Goal: Transaction & Acquisition: Purchase product/service

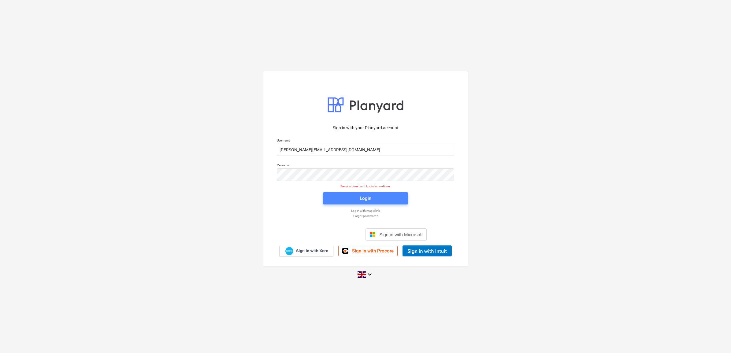
click at [359, 202] on span "Login" at bounding box center [365, 199] width 70 height 8
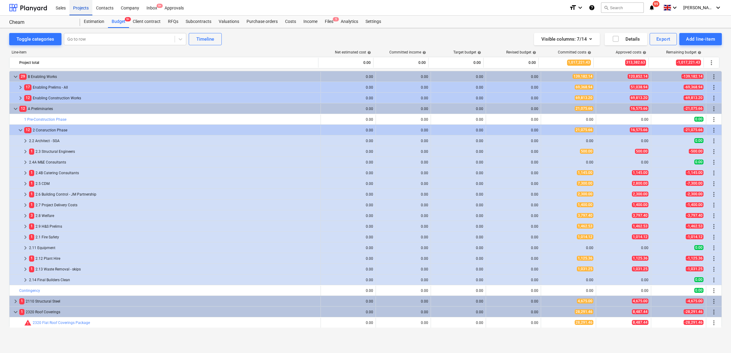
click at [74, 6] on div "Projects" at bounding box center [80, 8] width 23 height 16
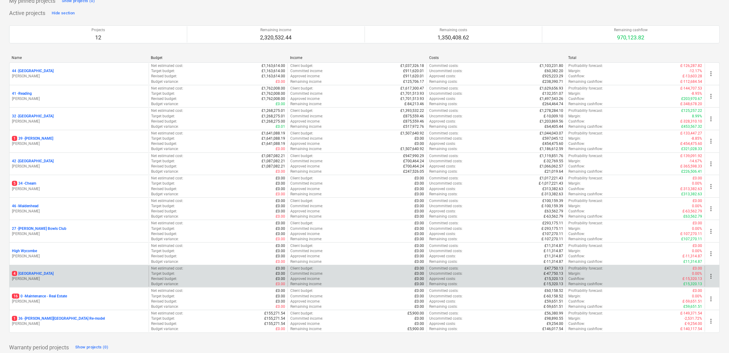
scroll to position [66, 0]
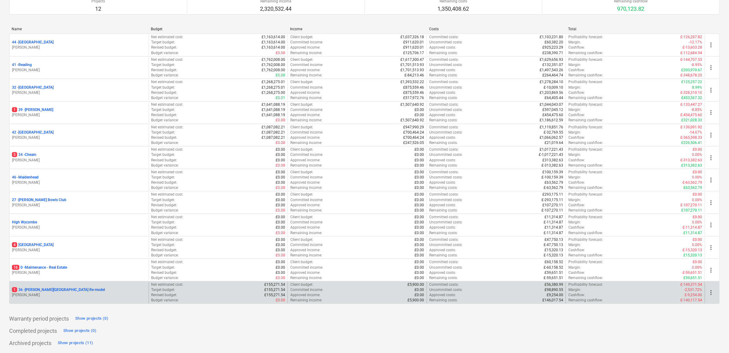
click at [50, 290] on p "1 36 - [PERSON_NAME][GEOGRAPHIC_DATA] Re-model" at bounding box center [58, 290] width 93 height 5
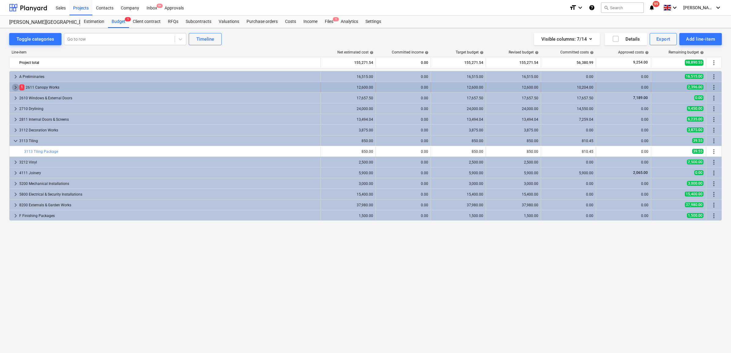
click at [14, 88] on span "keyboard_arrow_right" at bounding box center [15, 87] width 7 height 7
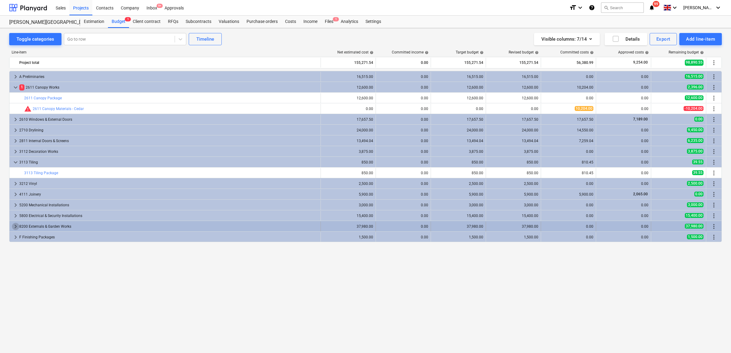
click at [17, 226] on span "keyboard_arrow_right" at bounding box center [15, 226] width 7 height 7
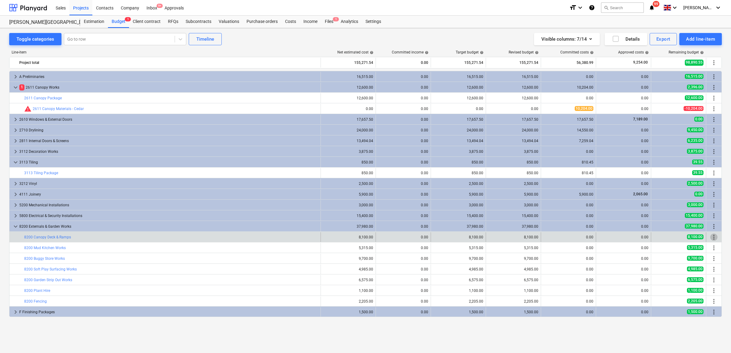
click at [717, 238] on span "more_vert" at bounding box center [714, 237] width 7 height 7
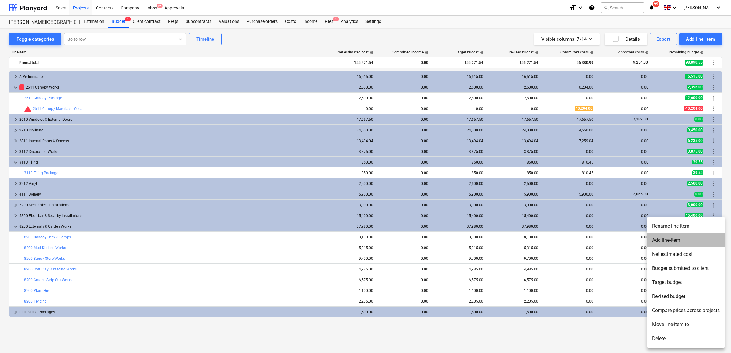
click at [674, 239] on li "Add line-item" at bounding box center [685, 240] width 77 height 14
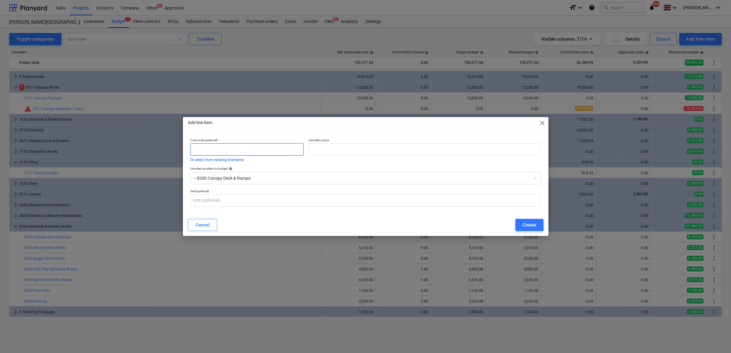
click at [286, 153] on input "text" at bounding box center [247, 150] width 114 height 12
type input "8200"
click at [341, 150] on input "text" at bounding box center [425, 150] width 232 height 12
type input "Concrete"
click at [532, 224] on div "Create" at bounding box center [529, 225] width 13 height 8
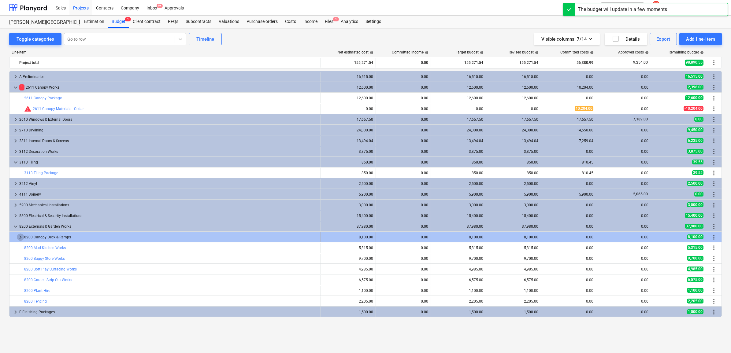
click at [20, 238] on span "keyboard_arrow_right" at bounding box center [20, 237] width 7 height 7
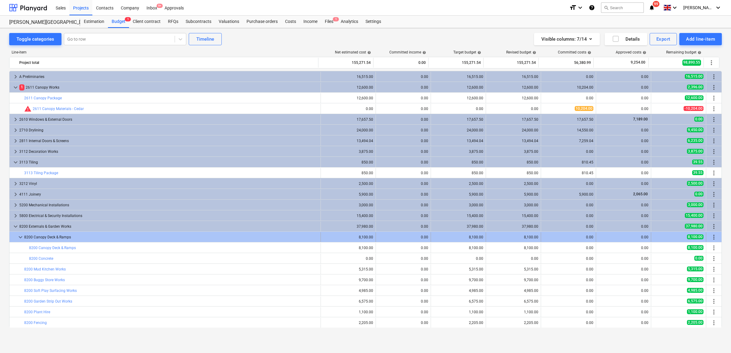
click at [17, 237] on span "keyboard_arrow_down" at bounding box center [20, 237] width 7 height 7
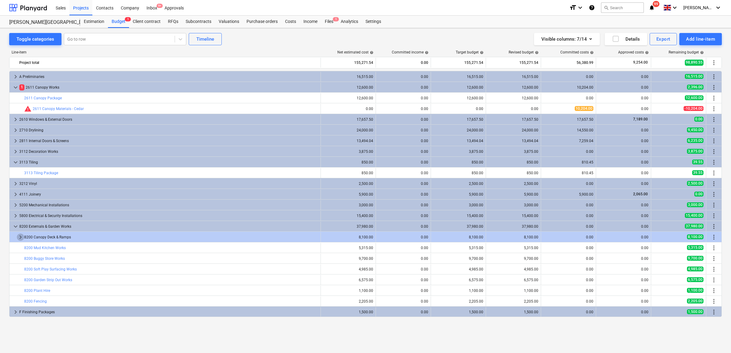
click at [17, 237] on span "keyboard_arrow_right" at bounding box center [20, 237] width 7 height 7
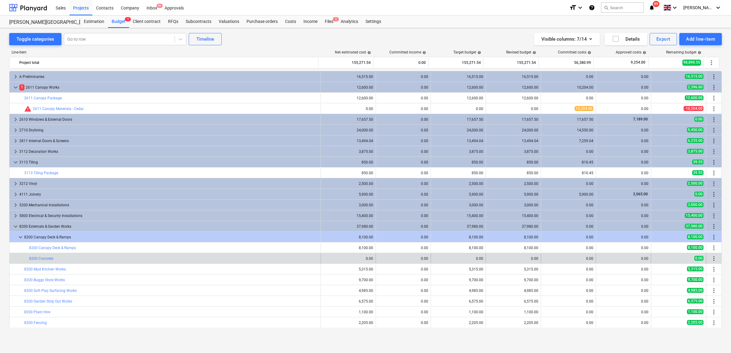
click at [711, 259] on span "more_vert" at bounding box center [714, 258] width 7 height 7
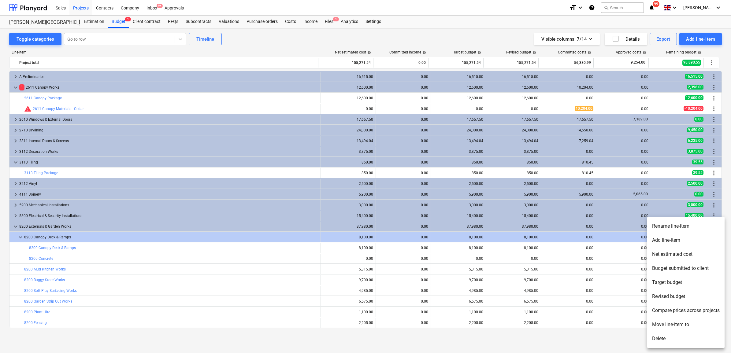
click at [672, 338] on li "Delete" at bounding box center [685, 339] width 77 height 14
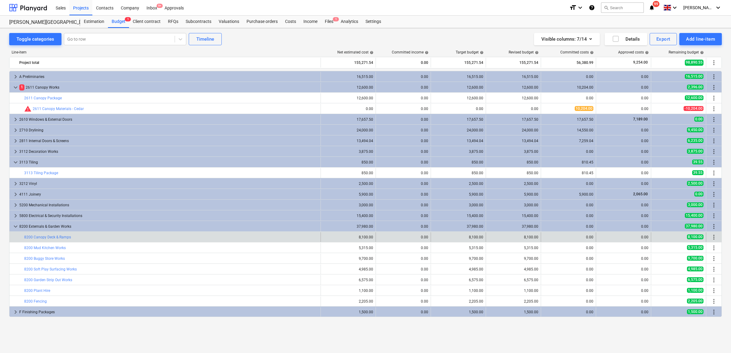
click at [713, 238] on span "more_vert" at bounding box center [714, 237] width 7 height 7
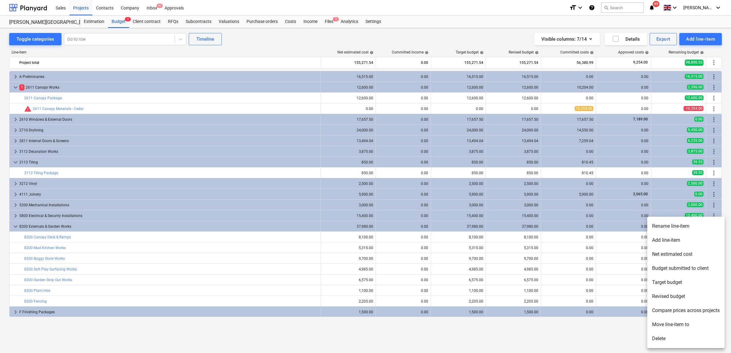
click at [681, 243] on li "Add line-item" at bounding box center [685, 240] width 77 height 14
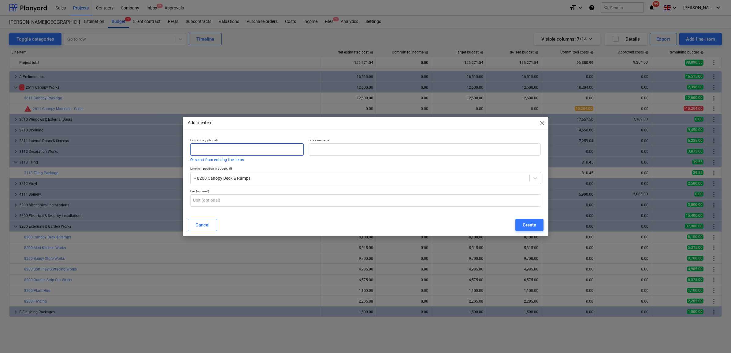
click at [244, 147] on input "text" at bounding box center [247, 150] width 114 height 12
type input "8200"
click at [336, 151] on input "text" at bounding box center [425, 150] width 232 height 12
type input "Concrete"
click at [529, 222] on div "Create" at bounding box center [529, 225] width 13 height 8
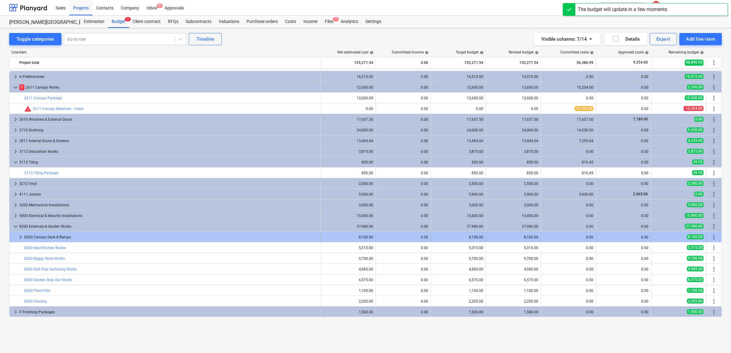
click at [306, 237] on div "8200 Canopy Deck & Ramps" at bounding box center [171, 238] width 294 height 10
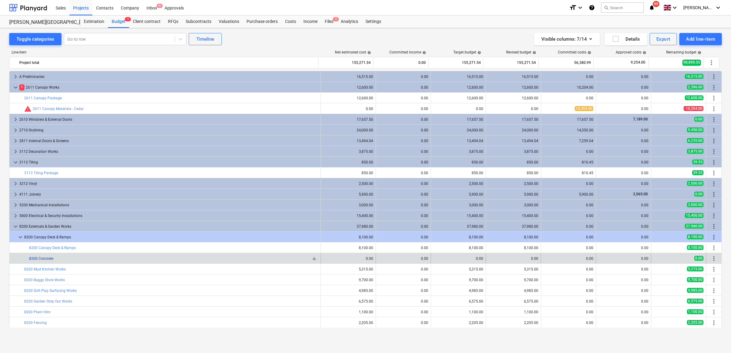
click at [47, 258] on link "8200 Concrete" at bounding box center [41, 259] width 24 height 4
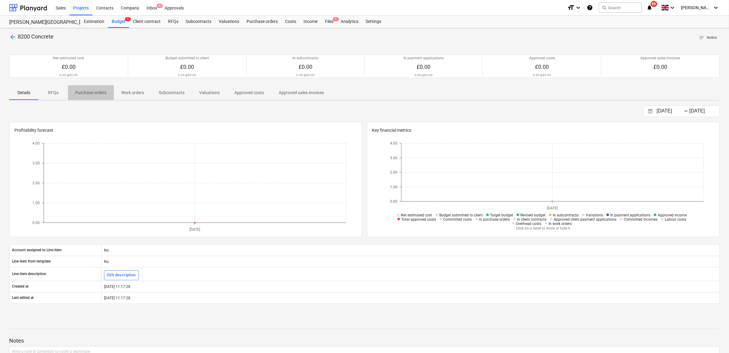
click at [92, 95] on p "Purchase orders" at bounding box center [90, 93] width 31 height 6
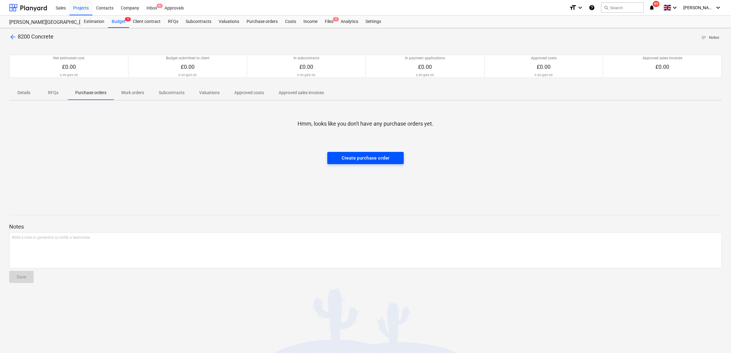
click at [368, 159] on div "Create purchase order" at bounding box center [366, 158] width 48 height 8
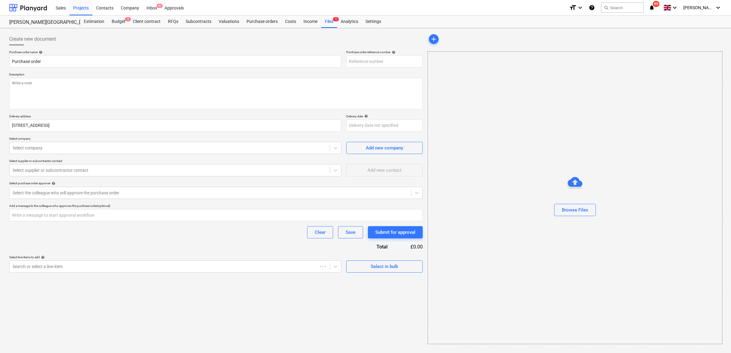
type input "36-PO-007"
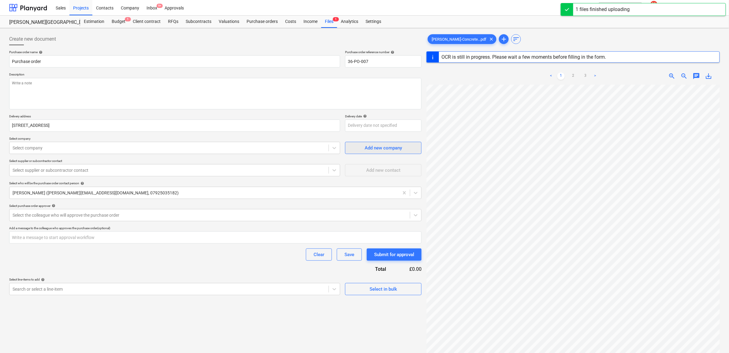
scroll to position [4, 13]
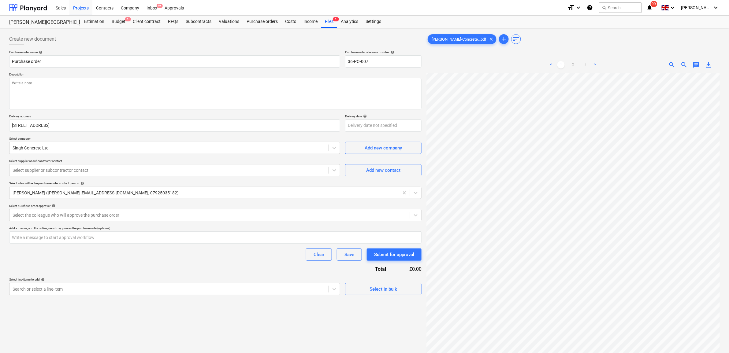
scroll to position [80, 13]
click at [75, 63] on input "Purchase order" at bounding box center [174, 61] width 331 height 12
type input "Purchase order - Concrete"
click at [100, 103] on textarea at bounding box center [215, 94] width 412 height 32
type textarea "As per quote"
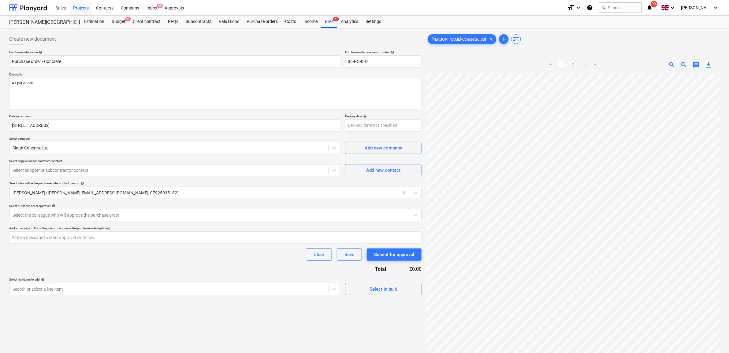
click at [98, 168] on div at bounding box center [169, 170] width 313 height 6
click at [141, 268] on div "Purchase order name help Purchase order - Concrete Purchase order reference num…" at bounding box center [215, 172] width 412 height 245
click at [363, 174] on span "Add new contact" at bounding box center [383, 170] width 61 height 8
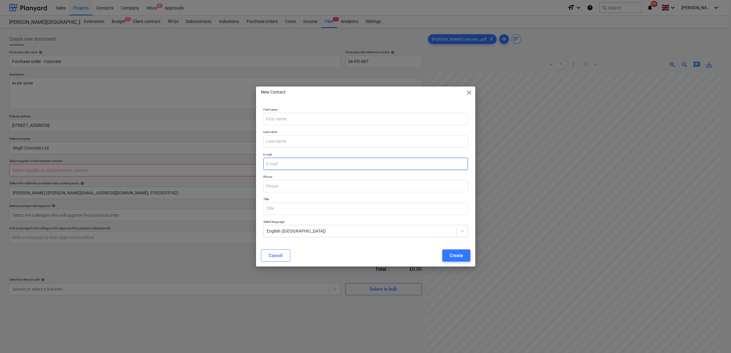
click at [284, 161] on input "email" at bounding box center [365, 164] width 205 height 12
paste input "[EMAIL_ADDRESS][DOMAIN_NAME]"
type input "[EMAIL_ADDRESS][DOMAIN_NAME]"
click at [291, 119] on input "text" at bounding box center [365, 119] width 205 height 12
type input "Kam"
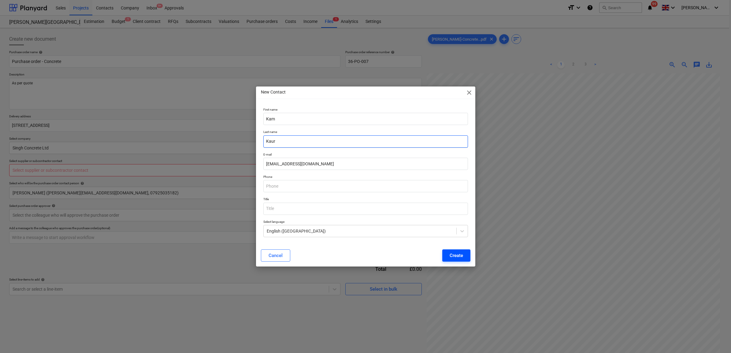
type input "Kaur"
click at [453, 251] on button "Create" at bounding box center [456, 256] width 28 height 12
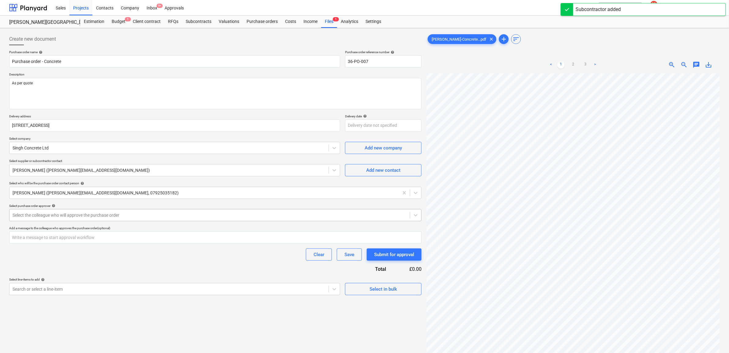
click at [192, 250] on div "Clear Save Submit for approval" at bounding box center [215, 255] width 412 height 12
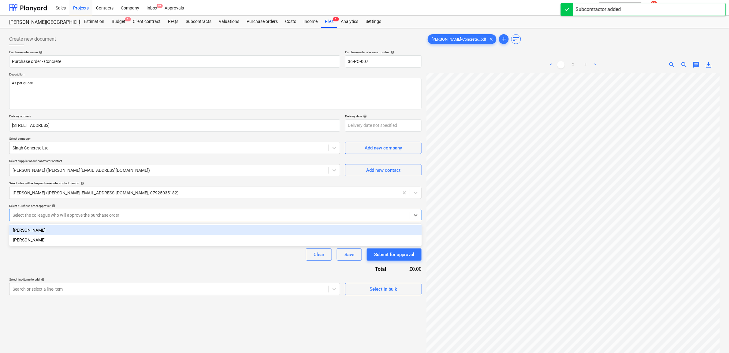
click at [175, 220] on div "Select the colleague who will approve the purchase order" at bounding box center [209, 215] width 401 height 9
click at [170, 228] on div "[PERSON_NAME]" at bounding box center [215, 231] width 413 height 10
click at [172, 254] on div "Clear Save Submit for approval" at bounding box center [215, 255] width 412 height 12
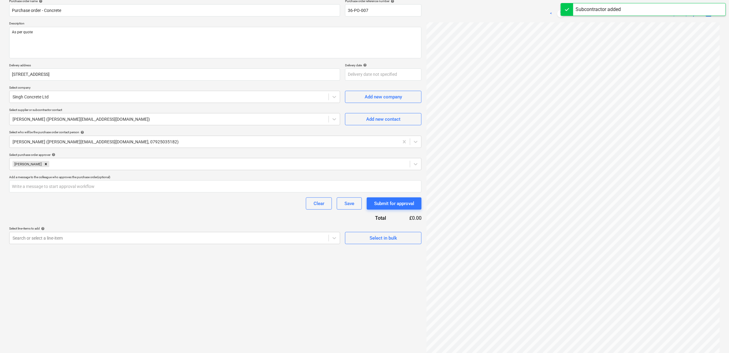
scroll to position [61, 0]
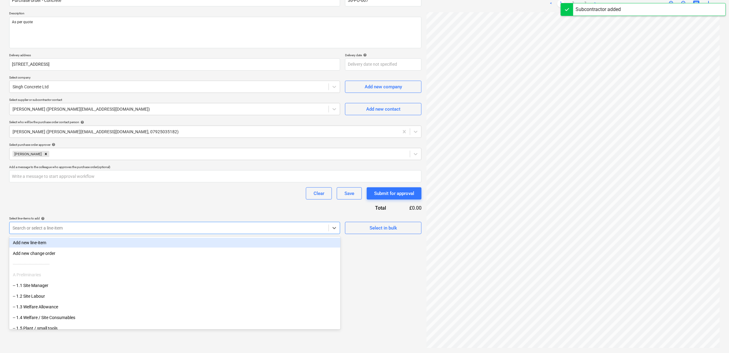
click at [188, 233] on div "Search or select a line-item" at bounding box center [174, 228] width 331 height 12
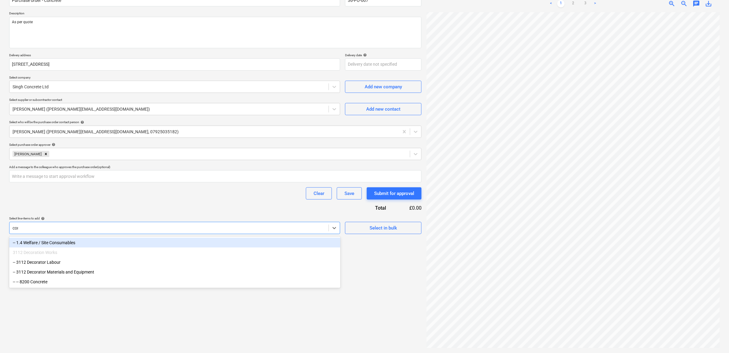
type input "conc"
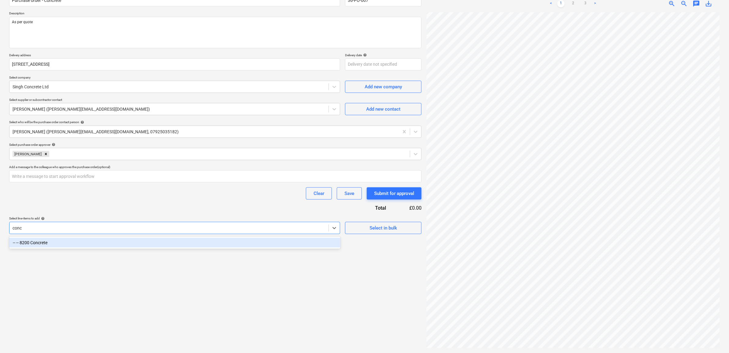
click at [187, 242] on div "-- -- 8200 Concrete" at bounding box center [174, 243] width 331 height 10
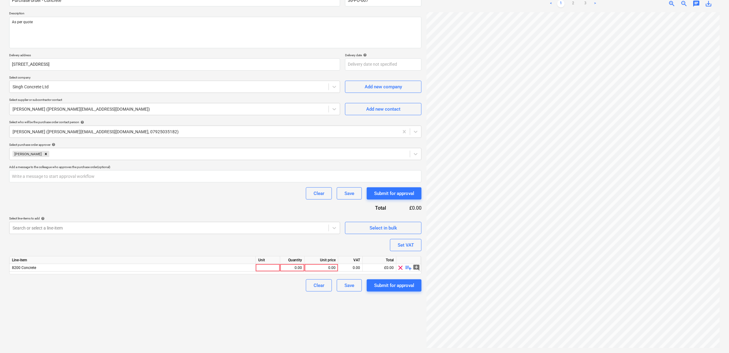
click at [200, 216] on div "Purchase order name help Purchase order - Concrete Purchase order reference num…" at bounding box center [215, 140] width 412 height 303
click at [319, 267] on div "0.00" at bounding box center [321, 268] width 28 height 8
type input "1435"
click at [298, 309] on div "Create new document Purchase order name help Purchase order - Concrete Purchase…" at bounding box center [215, 160] width 417 height 382
click at [359, 268] on div "0.00" at bounding box center [350, 268] width 19 height 8
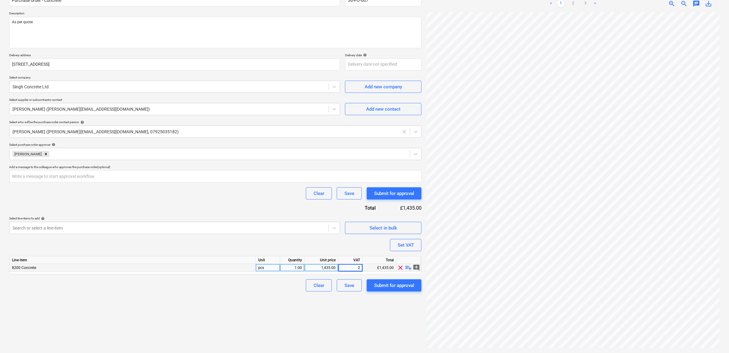
type input "20"
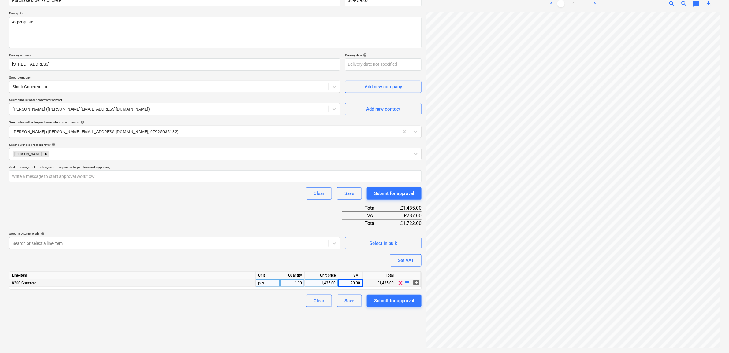
click at [265, 318] on div "Create new document Purchase order name help Purchase order - Concrete Purchase…" at bounding box center [215, 160] width 417 height 382
click at [405, 297] on div "Submit for approval" at bounding box center [394, 301] width 40 height 8
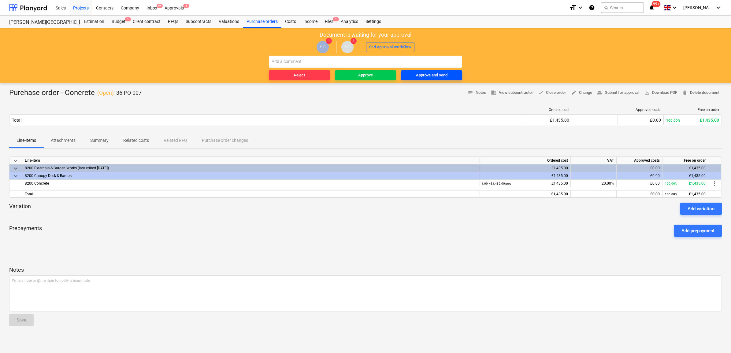
click at [431, 75] on div "Approve and send" at bounding box center [432, 75] width 32 height 7
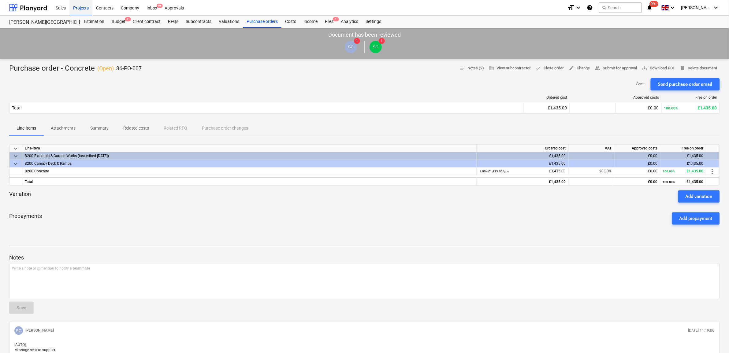
click at [83, 7] on div "Projects" at bounding box center [80, 8] width 23 height 16
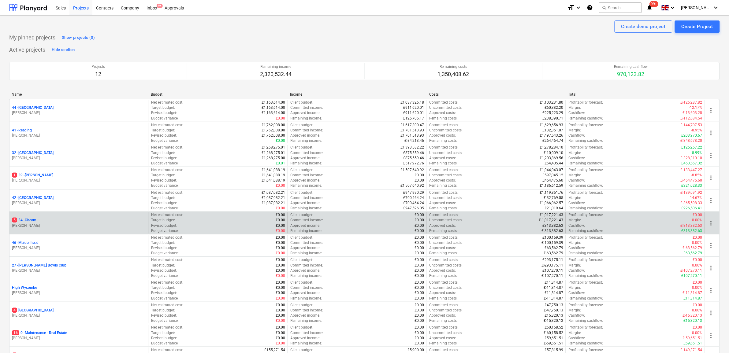
click at [33, 220] on p "5 34 - Cheam" at bounding box center [24, 220] width 24 height 5
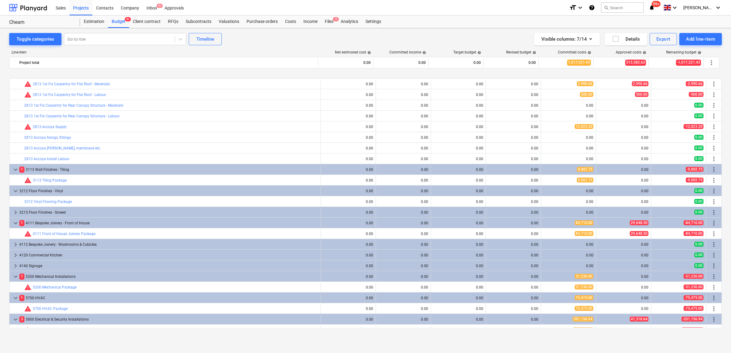
scroll to position [459, 0]
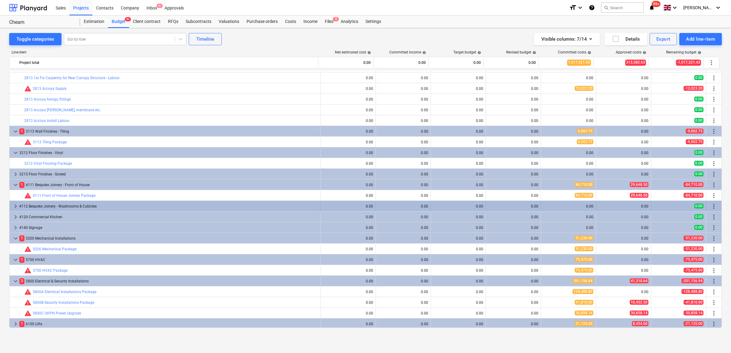
click at [24, 207] on div "4112 Bespoke Joinery - Washrooms & Cubicles" at bounding box center [168, 207] width 299 height 10
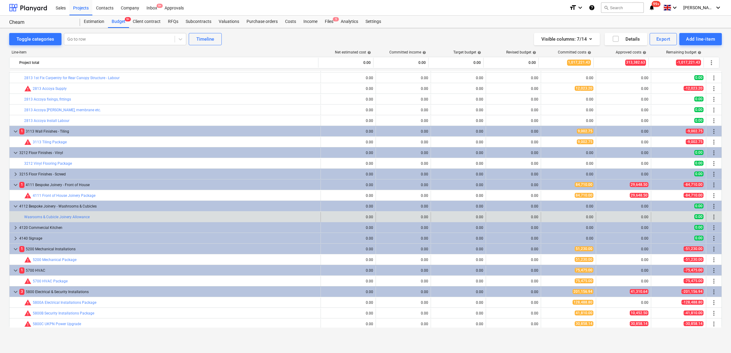
click at [712, 218] on span "more_vert" at bounding box center [714, 217] width 7 height 7
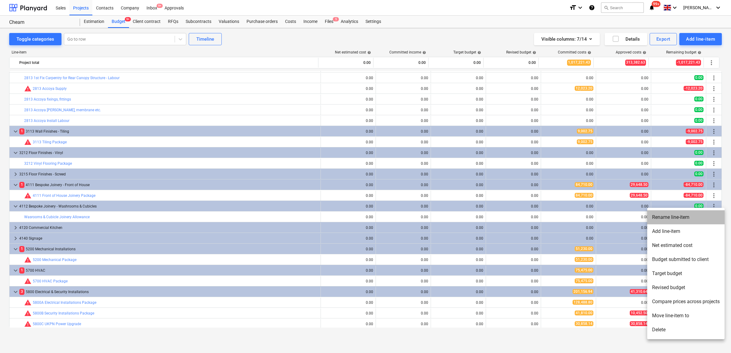
click at [691, 219] on li "Rename line-item" at bounding box center [685, 218] width 77 height 14
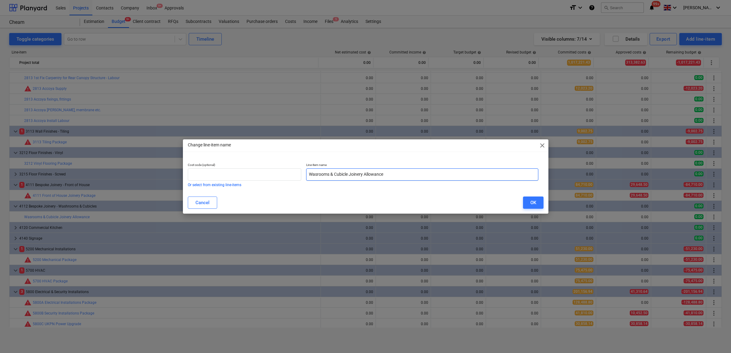
drag, startPoint x: 397, startPoint y: 174, endPoint x: 365, endPoint y: 176, distance: 32.2
click at [365, 176] on input "Wasrooms & Cubicle Joinery Allowance" at bounding box center [422, 175] width 232 height 12
type input "Wasrooms & Cubicle Joinery Package"
click at [263, 173] on input "text" at bounding box center [245, 175] width 114 height 12
type input "4112"
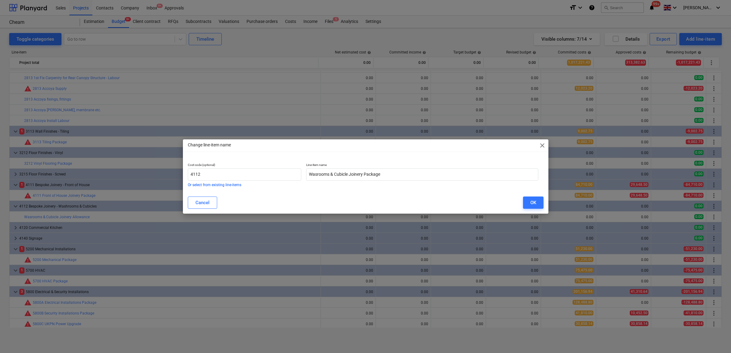
click at [350, 196] on div "Cancel OK" at bounding box center [365, 202] width 363 height 17
click at [539, 202] on button "OK" at bounding box center [533, 203] width 21 height 12
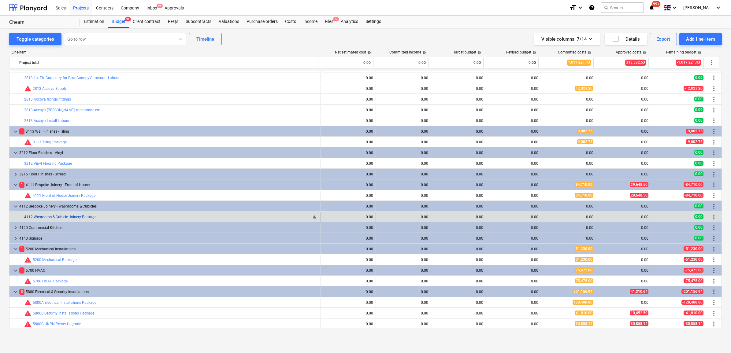
click at [45, 219] on link "4112 Wasrooms & Cubicle Joinery Package" at bounding box center [60, 217] width 72 height 4
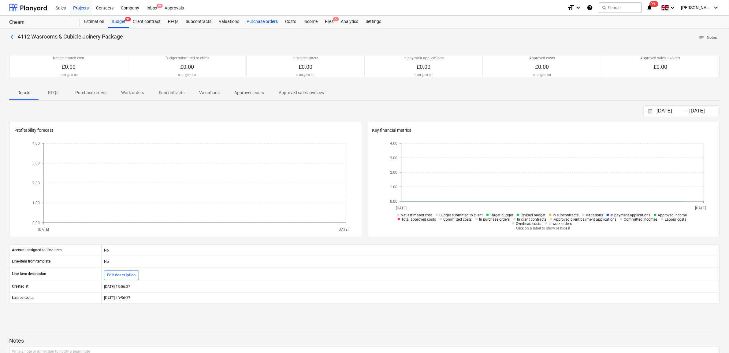
click at [262, 21] on div "Purchase orders" at bounding box center [262, 22] width 39 height 12
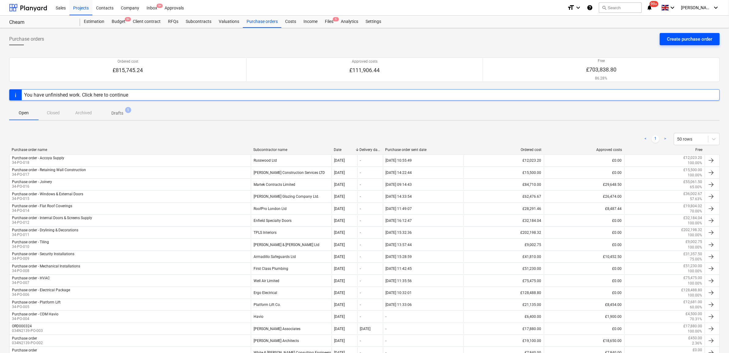
click at [674, 41] on div "Create purchase order" at bounding box center [689, 39] width 45 height 8
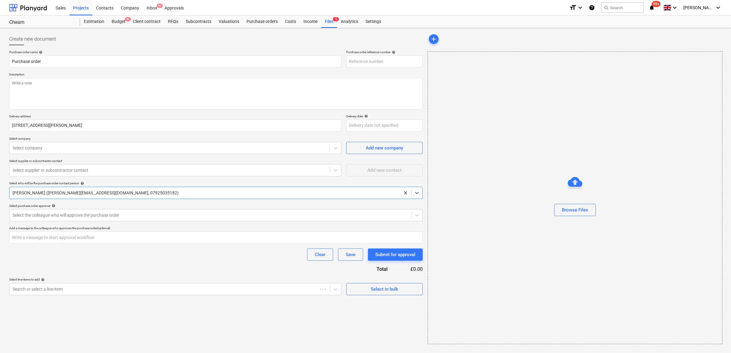
type input "34-PO-019"
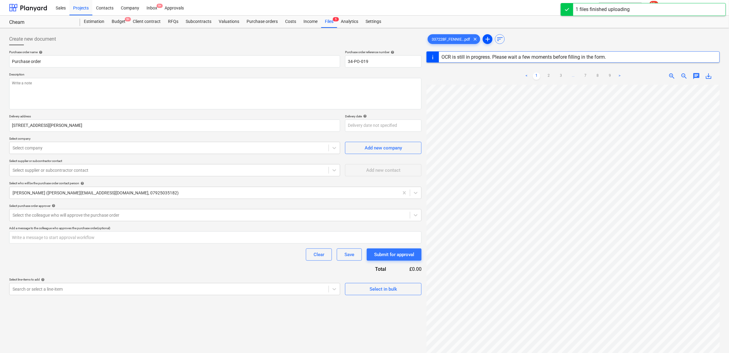
click at [490, 39] on span "add" at bounding box center [487, 38] width 7 height 7
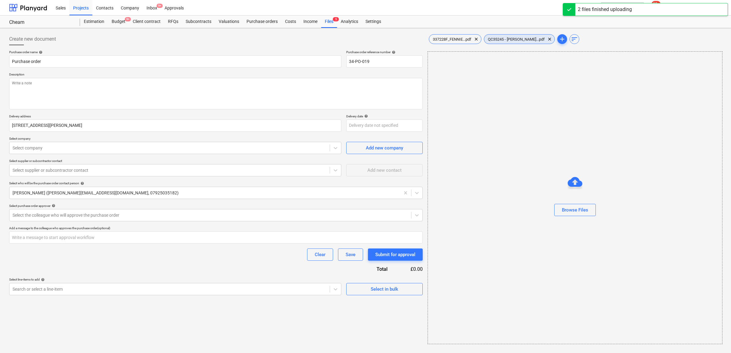
click at [512, 41] on span "QC35245 - [PERSON_NAME]...pdf" at bounding box center [516, 39] width 64 height 5
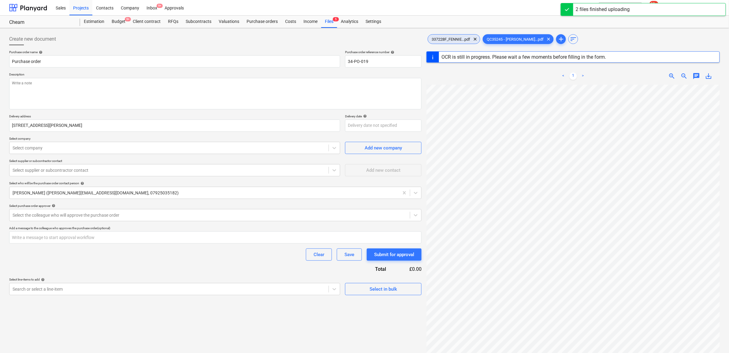
click at [452, 41] on span "337228F_FENNIE...pdf" at bounding box center [451, 39] width 46 height 5
click at [514, 43] on div "QC35245 - [PERSON_NAME]...pdf clear" at bounding box center [518, 39] width 71 height 10
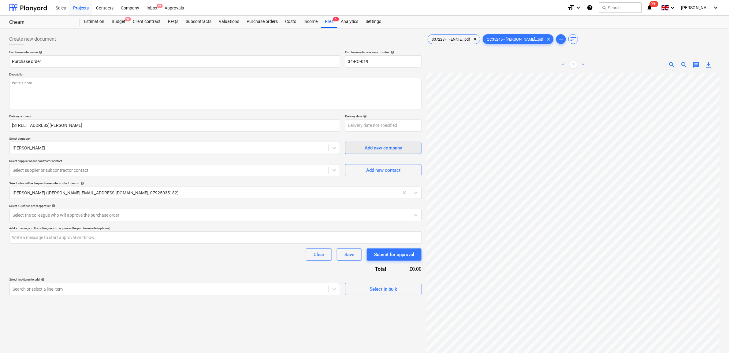
scroll to position [30, 28]
click at [126, 100] on textarea at bounding box center [215, 94] width 412 height 32
click at [452, 40] on span "337228F_FENNIE...pdf" at bounding box center [451, 39] width 46 height 5
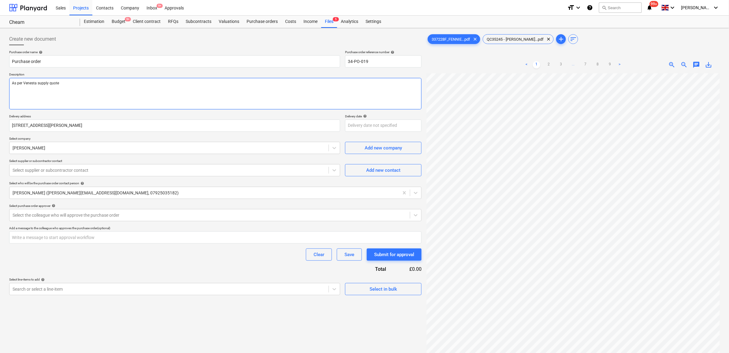
click at [63, 83] on textarea "As per Venesta supply quote" at bounding box center [215, 94] width 412 height 32
click at [506, 35] on div "QC35245 - [PERSON_NAME]...pdf clear" at bounding box center [518, 39] width 71 height 10
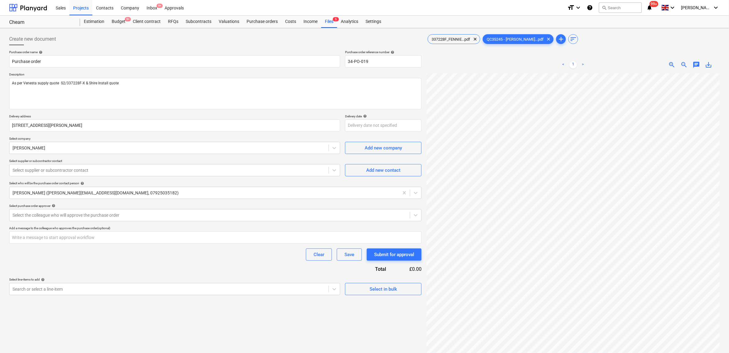
scroll to position [28, 14]
click at [138, 85] on textarea "As per Venesta supply quote S2/337228F-X & Shire Install quote" at bounding box center [215, 94] width 412 height 32
type textarea "As per Venesta supply quote S2/337228F-X & Shire Install quote C35245"
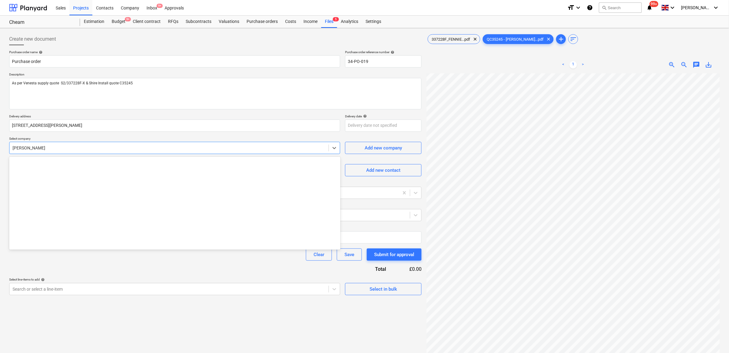
click at [115, 144] on div "[PERSON_NAME]" at bounding box center [168, 148] width 319 height 9
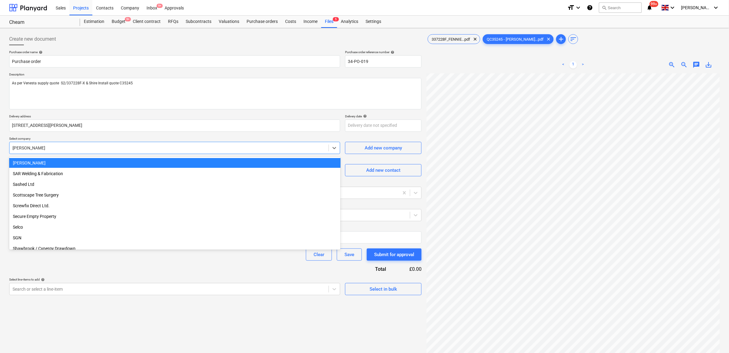
scroll to position [0, 0]
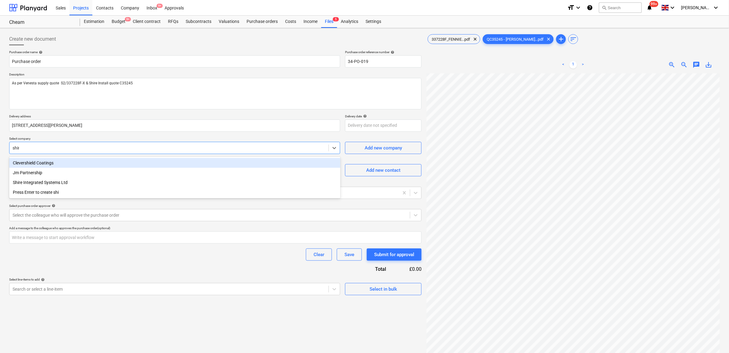
type input "shire"
click at [105, 159] on div "Shire Integrated Systems Ltd" at bounding box center [174, 163] width 331 height 10
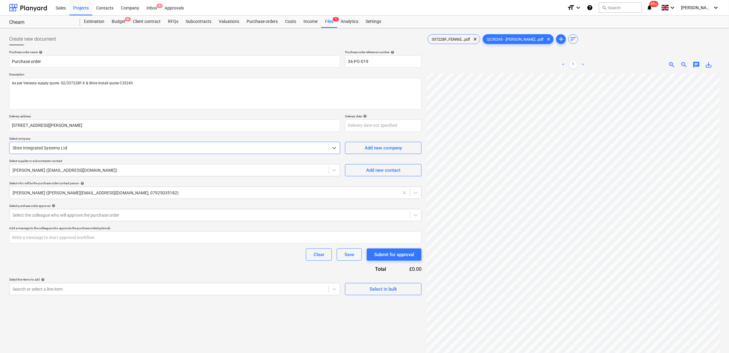
click at [197, 162] on p "Select supplier or subcontractor contact" at bounding box center [174, 161] width 331 height 5
click at [153, 212] on div "Select the colleague who will approve the purchase order" at bounding box center [209, 215] width 401 height 9
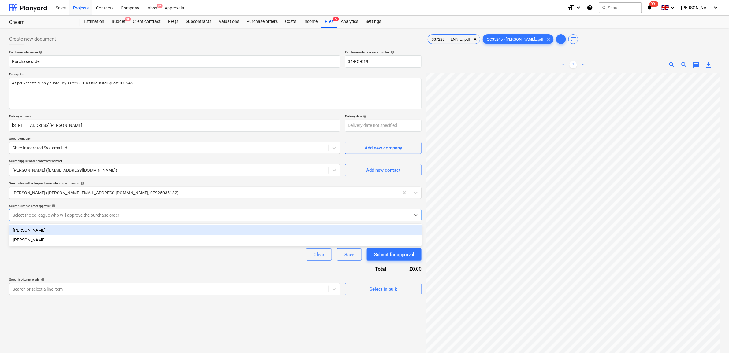
click at [137, 230] on div "[PERSON_NAME]" at bounding box center [215, 231] width 413 height 10
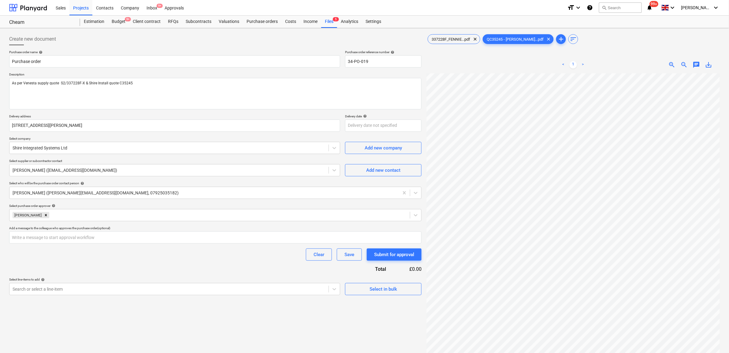
click at [135, 253] on div "Clear Save Submit for approval" at bounding box center [215, 255] width 412 height 12
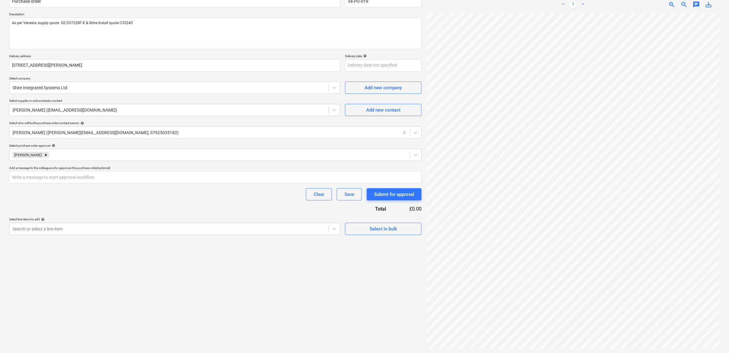
scroll to position [61, 0]
click at [197, 230] on div at bounding box center [169, 228] width 313 height 6
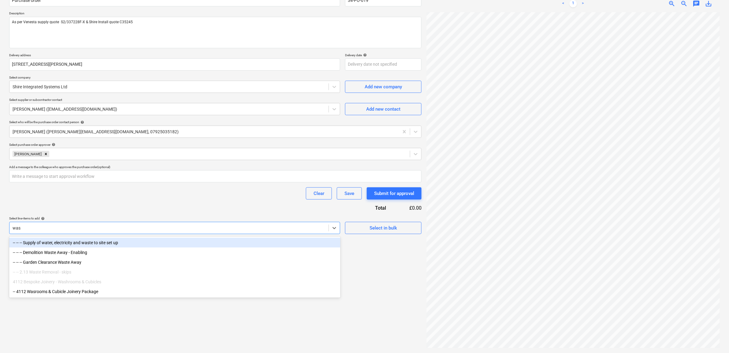
type input "was"
click at [146, 199] on div "Clear Save Submit for approval" at bounding box center [215, 194] width 412 height 12
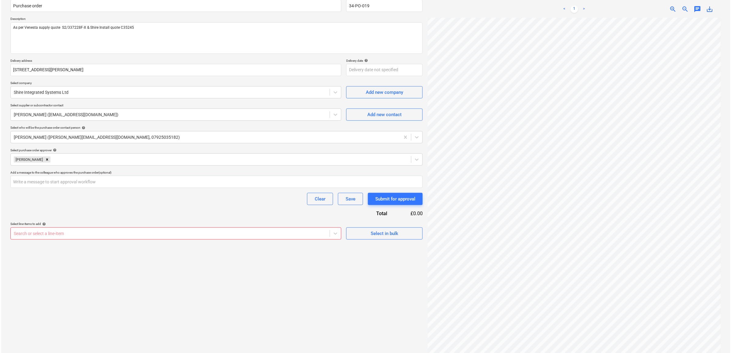
scroll to position [0, 0]
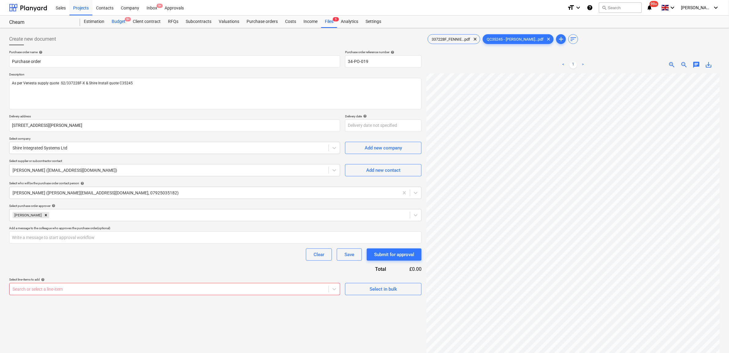
click at [122, 20] on div "Budget 9+" at bounding box center [118, 22] width 21 height 12
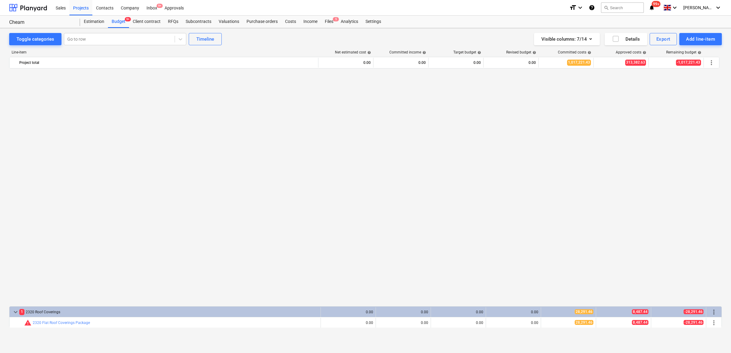
scroll to position [459, 0]
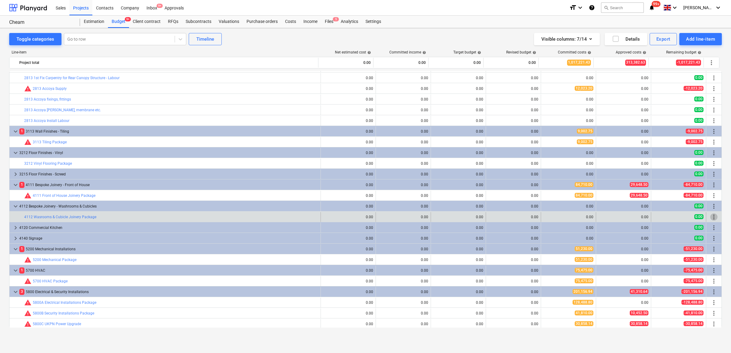
click at [714, 218] on span "more_vert" at bounding box center [714, 217] width 7 height 7
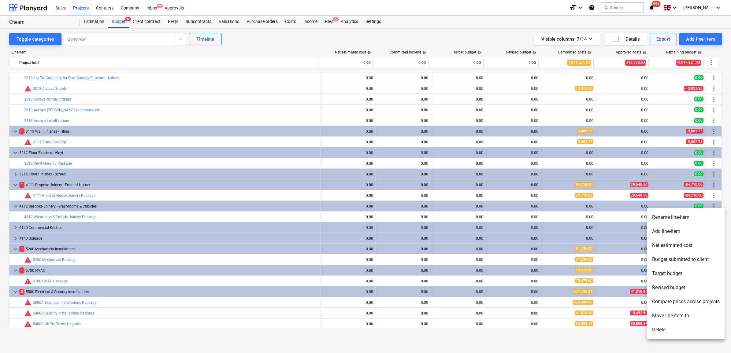
click at [688, 218] on li "Rename line-item" at bounding box center [685, 218] width 77 height 14
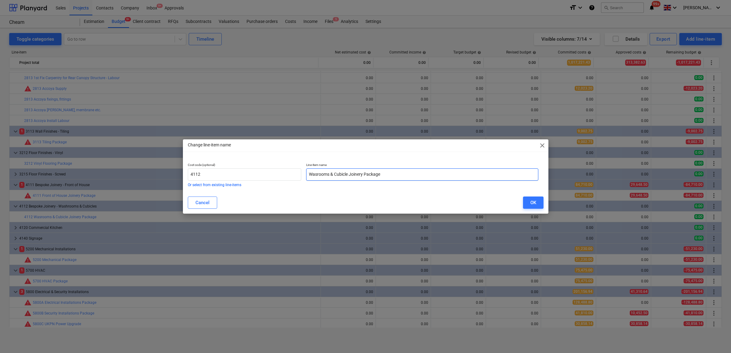
drag, startPoint x: 319, startPoint y: 174, endPoint x: 330, endPoint y: 187, distance: 17.0
click at [320, 175] on input "Wasrooms & Cubicle Joinery Package" at bounding box center [422, 175] width 232 height 12
type input "Washrooms & Cubicle Joinery Package"
click at [538, 204] on button "OK" at bounding box center [533, 203] width 21 height 12
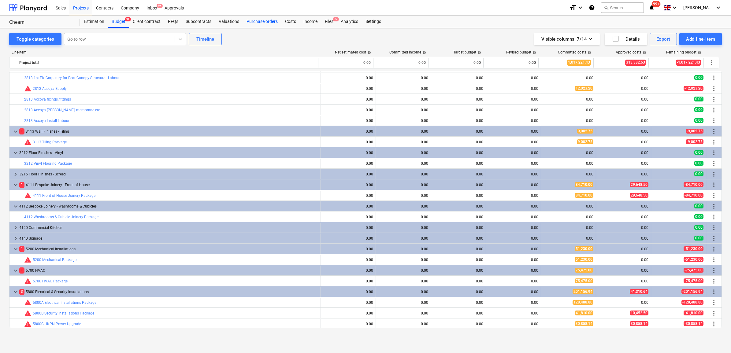
click at [259, 22] on div "Purchase orders" at bounding box center [262, 22] width 39 height 12
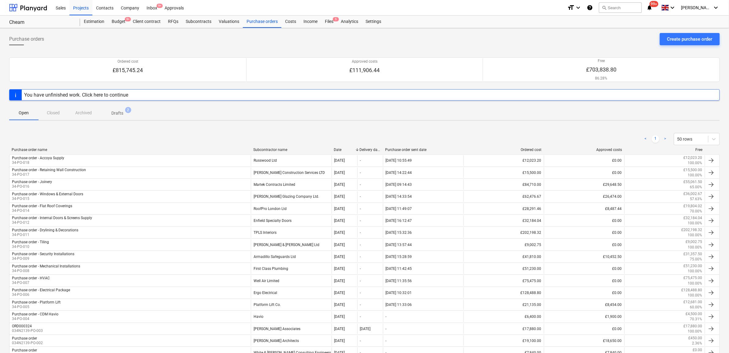
click at [125, 116] on span "Drafts 2" at bounding box center [117, 113] width 22 height 6
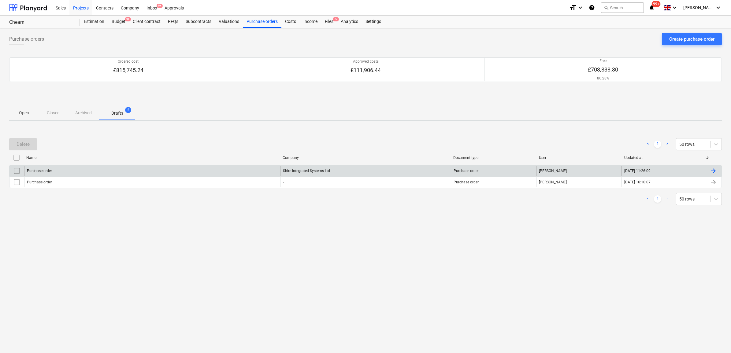
click at [170, 170] on div "Purchase order" at bounding box center [152, 171] width 256 height 10
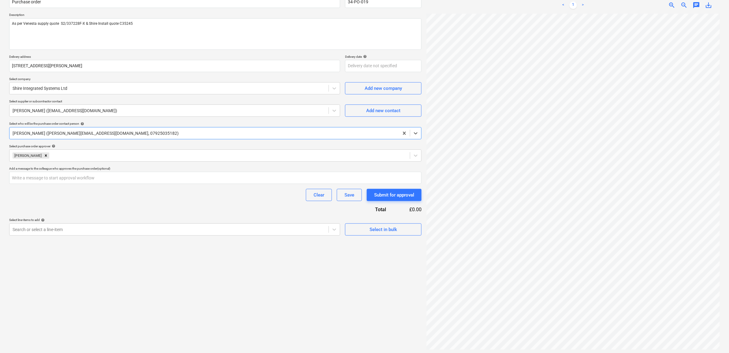
scroll to position [61, 0]
click at [190, 230] on div at bounding box center [169, 228] width 313 height 6
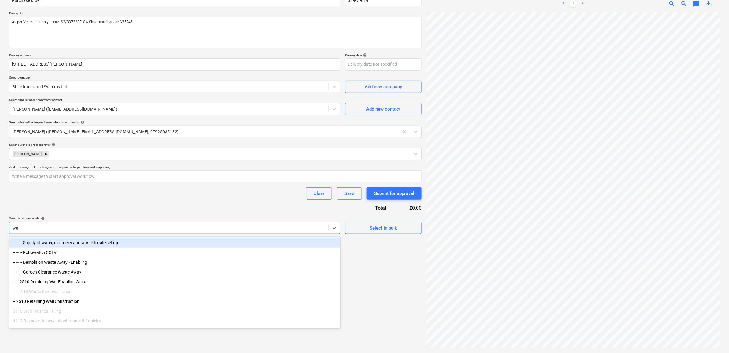
type input "wash"
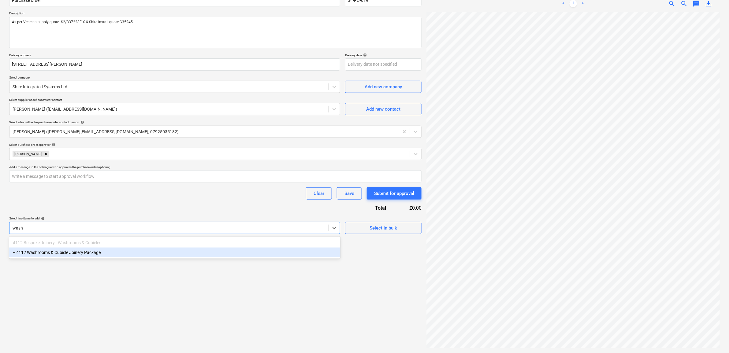
click at [158, 256] on div "-- 4112 Washrooms & Cubicle Joinery Package" at bounding box center [174, 253] width 331 height 10
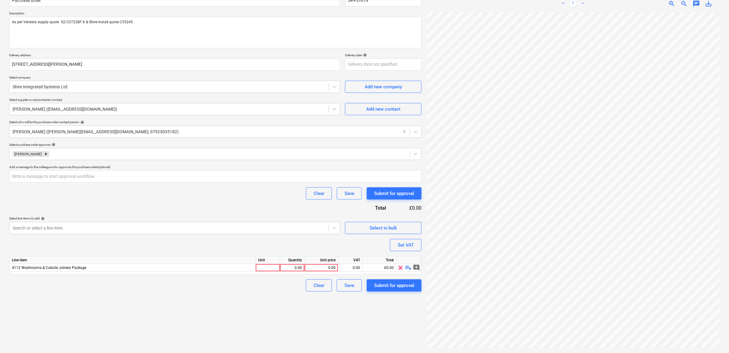
scroll to position [31, 28]
click at [333, 268] on div "0.00" at bounding box center [321, 268] width 28 height 8
type input "17708"
click at [355, 269] on div "0.00" at bounding box center [350, 268] width 19 height 8
type input "20"
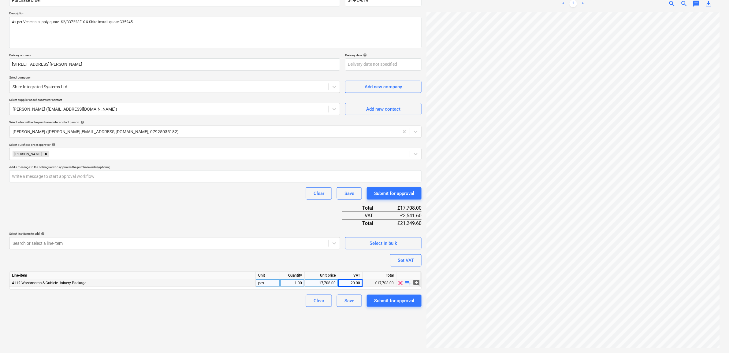
click at [245, 311] on div "Create new document Purchase order name help Purchase order Purchase order refe…" at bounding box center [215, 160] width 417 height 382
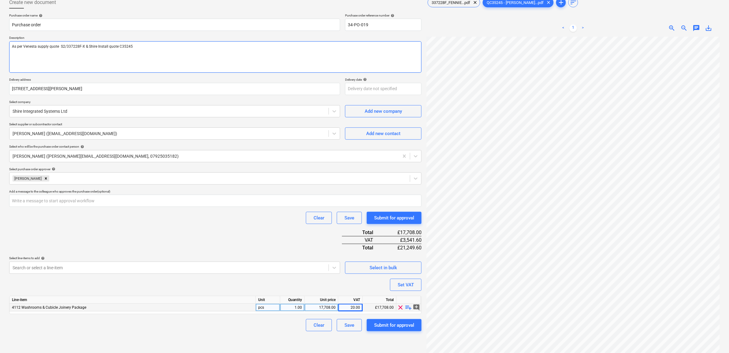
scroll to position [23, 0]
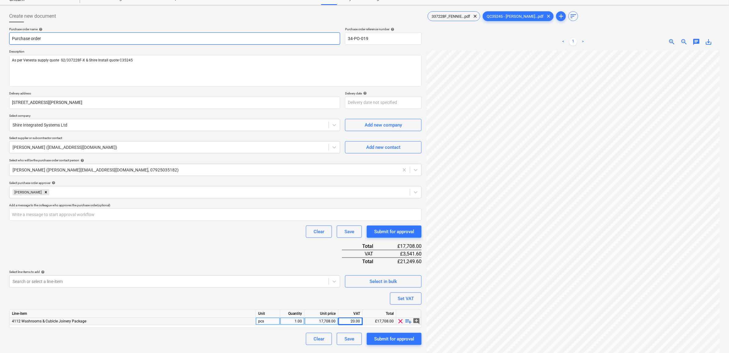
click at [94, 39] on input "Purchase order" at bounding box center [174, 38] width 331 height 12
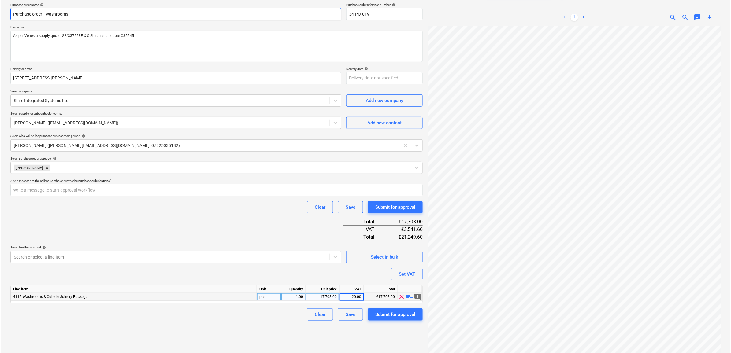
scroll to position [61, 0]
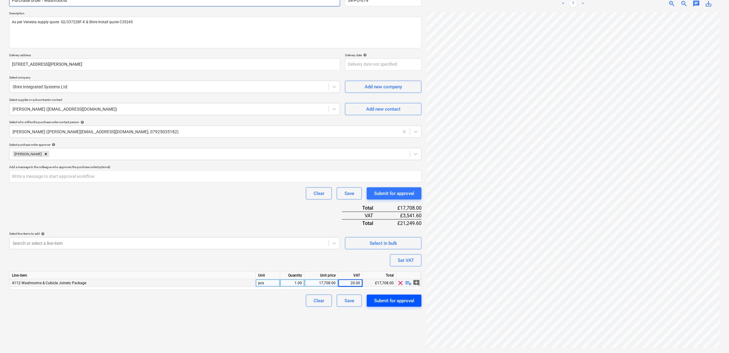
type input "Purchase order - Washrooms"
click at [384, 302] on div "Submit for approval" at bounding box center [394, 301] width 40 height 8
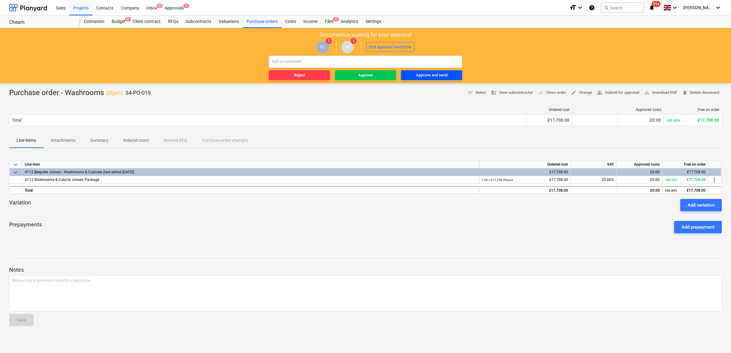
click at [440, 75] on div "Approve and send" at bounding box center [432, 75] width 32 height 7
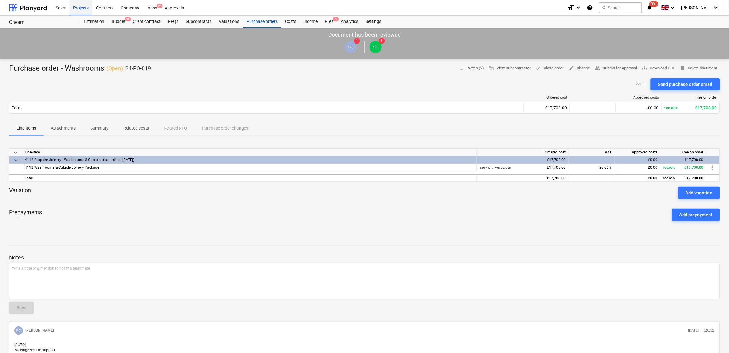
click at [85, 12] on div "Projects" at bounding box center [80, 8] width 23 height 16
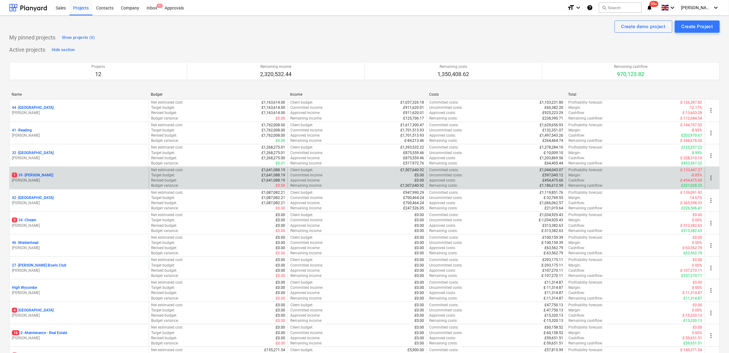
click at [32, 173] on p "1 39 - [GEOGRAPHIC_DATA]" at bounding box center [32, 175] width 41 height 5
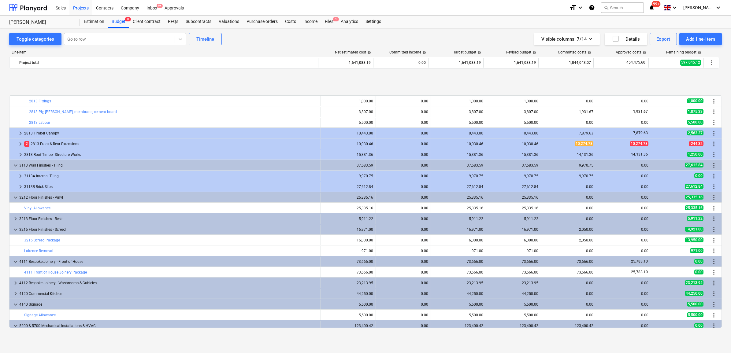
scroll to position [153, 0]
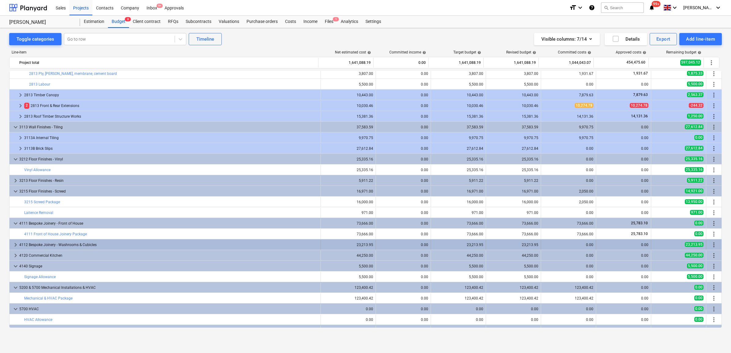
click at [60, 244] on div "4112 Bespoke Joinery - Washrooms & Cubicles" at bounding box center [168, 245] width 299 height 10
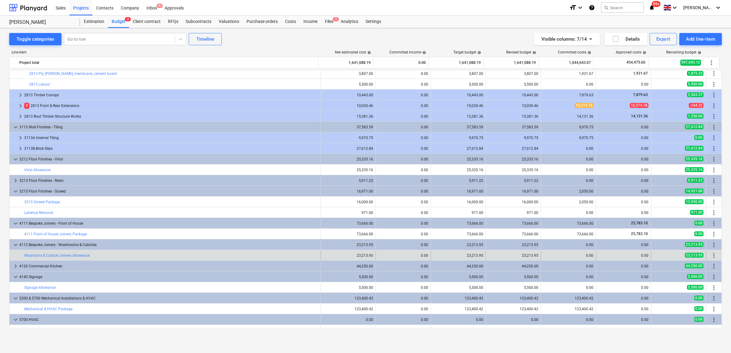
click at [712, 255] on span "more_vert" at bounding box center [714, 255] width 7 height 7
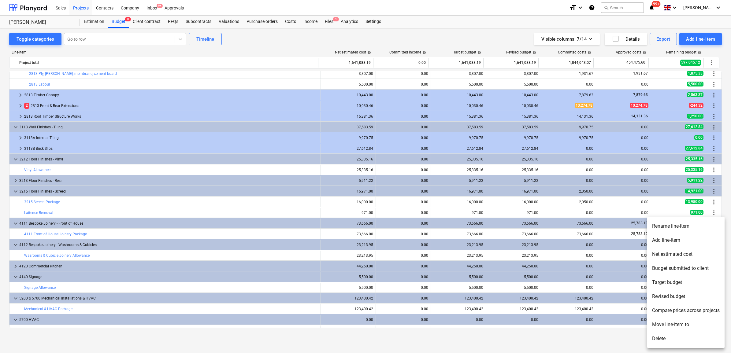
click at [664, 228] on li "Rename line-item" at bounding box center [685, 226] width 77 height 14
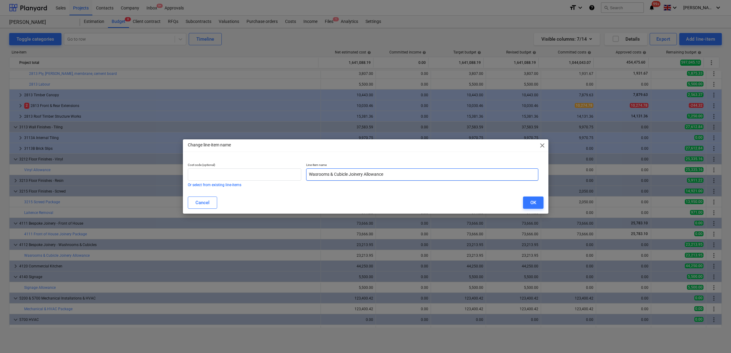
click at [318, 173] on input "Wasrooms & Cubicle Joinery Allowance" at bounding box center [422, 175] width 232 height 12
type input "Washrooms & Cubicle Joinery Allowance"
click at [263, 173] on input "text" at bounding box center [245, 175] width 114 height 12
type input "4112"
drag, startPoint x: 389, startPoint y: 172, endPoint x: 367, endPoint y: 174, distance: 21.5
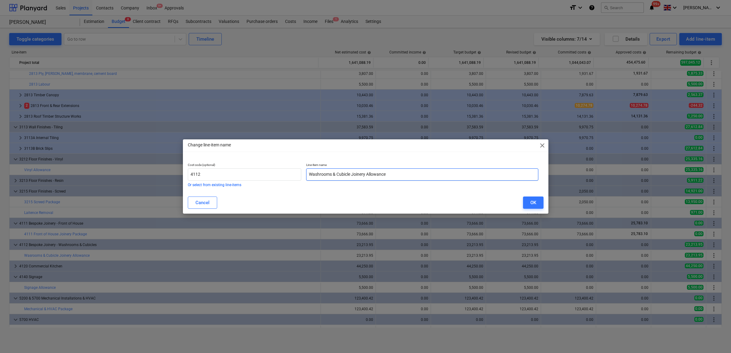
click at [367, 174] on input "Washrooms & Cubicle Joinery Allowance" at bounding box center [422, 175] width 232 height 12
type input "Washrooms & Cubicle Joinery Package"
click at [526, 202] on button "OK" at bounding box center [533, 203] width 21 height 12
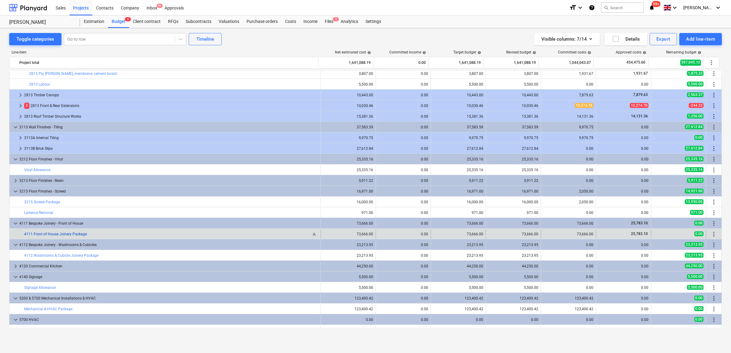
click at [78, 234] on link "4111 Front of House Joinery Package" at bounding box center [55, 234] width 63 height 4
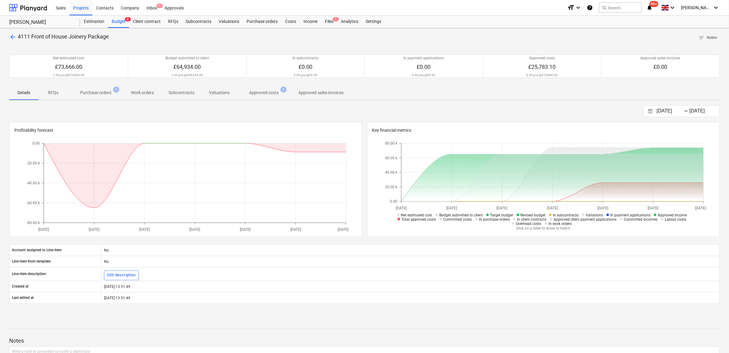
click at [105, 92] on p "Purchase orders" at bounding box center [95, 93] width 31 height 6
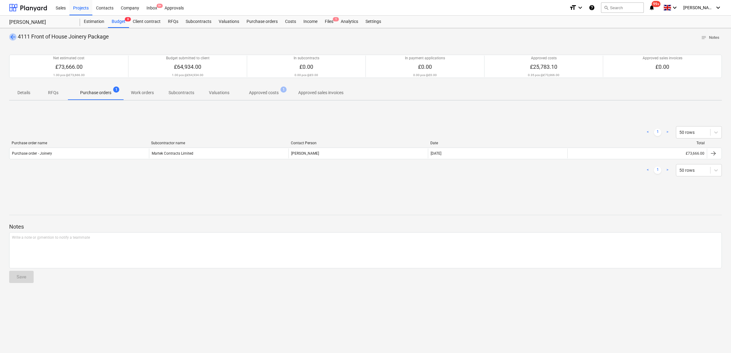
click at [9, 35] on span "arrow_back" at bounding box center [12, 36] width 7 height 7
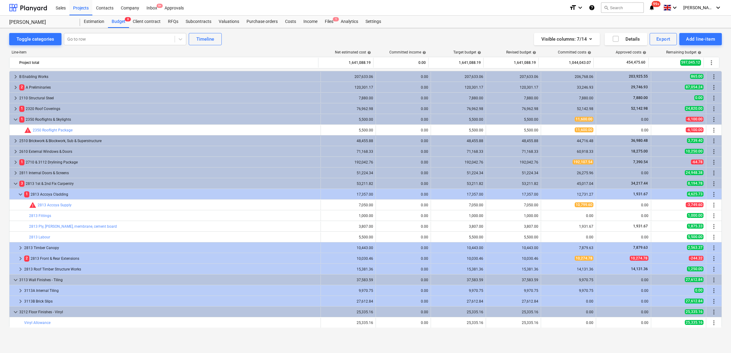
scroll to position [153, 0]
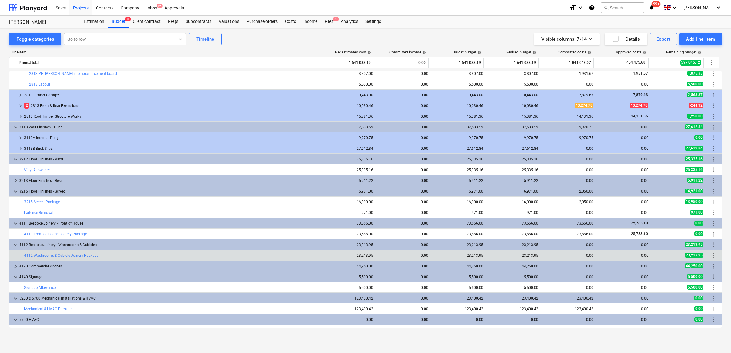
click at [71, 253] on div "bar_chart 4112 Washrooms & Cubicle Joinery Package" at bounding box center [171, 256] width 294 height 10
click at [70, 256] on link "4112 Washrooms & Cubicle Joinery Package" at bounding box center [61, 256] width 74 height 4
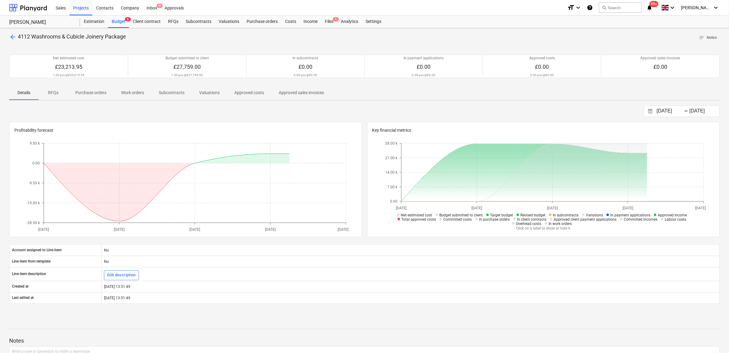
click at [93, 94] on p "Purchase orders" at bounding box center [90, 93] width 31 height 6
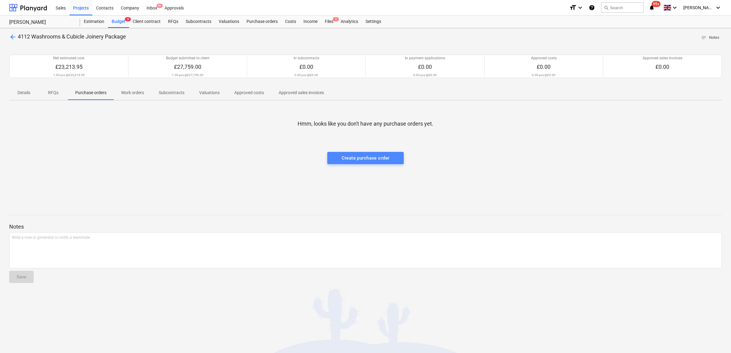
click at [368, 157] on div "Create purchase order" at bounding box center [366, 158] width 48 height 8
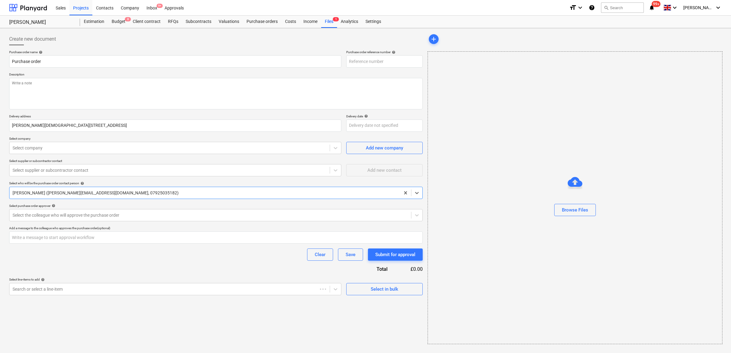
type input "39-PO-039"
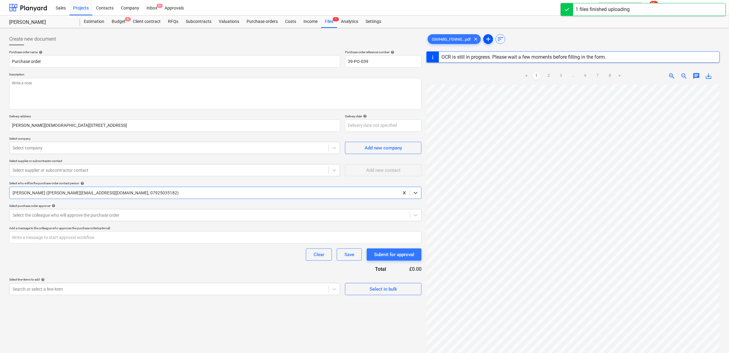
click at [489, 42] on span "add" at bounding box center [488, 38] width 7 height 7
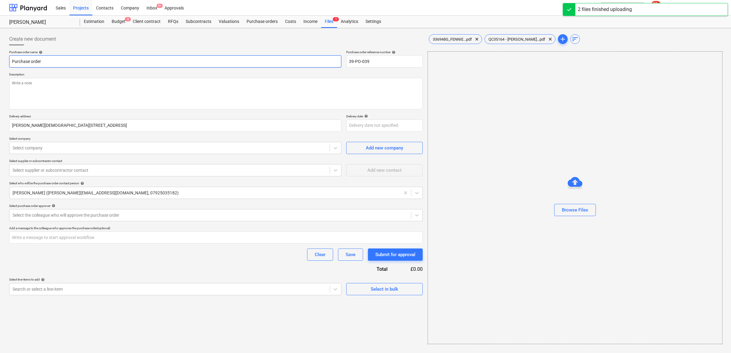
click at [165, 64] on input "Purchase order" at bounding box center [175, 61] width 332 height 12
type input "Purchase order - Washrooms"
type input "Shire Integrated Systems Ltd"
click at [116, 97] on textarea at bounding box center [216, 94] width 414 height 32
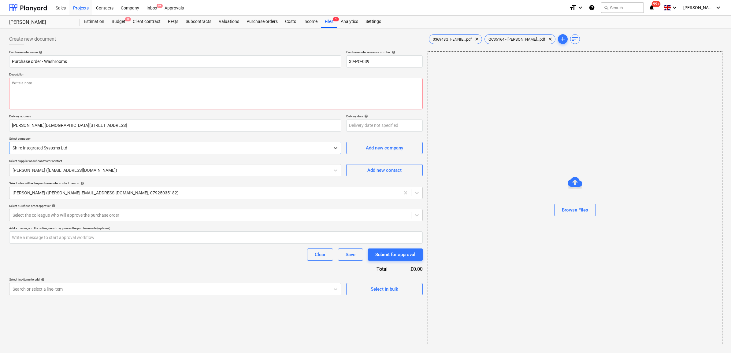
click at [104, 155] on div "Purchase order name help Purchase order - Washrooms Purchase order reference nu…" at bounding box center [216, 172] width 414 height 245
click at [104, 154] on div "Shire Integrated Systems Ltd" at bounding box center [175, 148] width 332 height 12
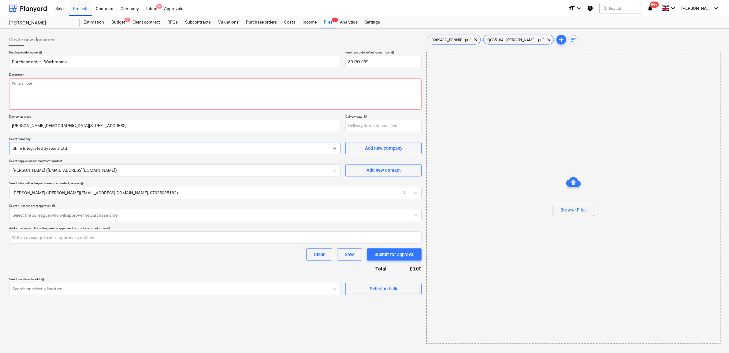
scroll to position [1943, 0]
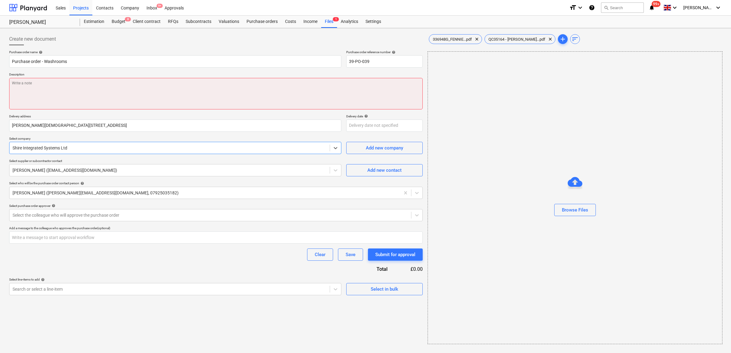
click at [95, 100] on textarea at bounding box center [216, 94] width 414 height 32
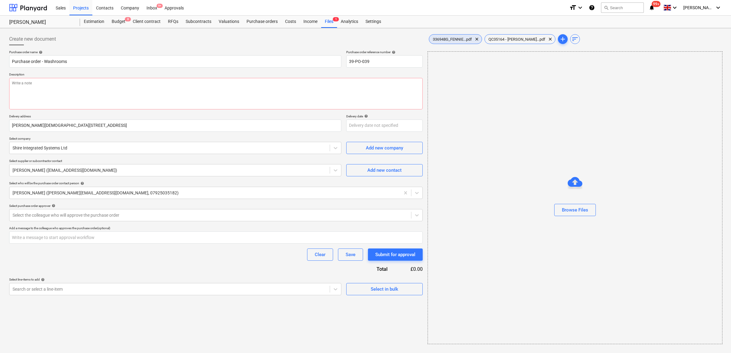
click at [450, 42] on div "336948G_FENNIE...pdf clear" at bounding box center [455, 39] width 53 height 10
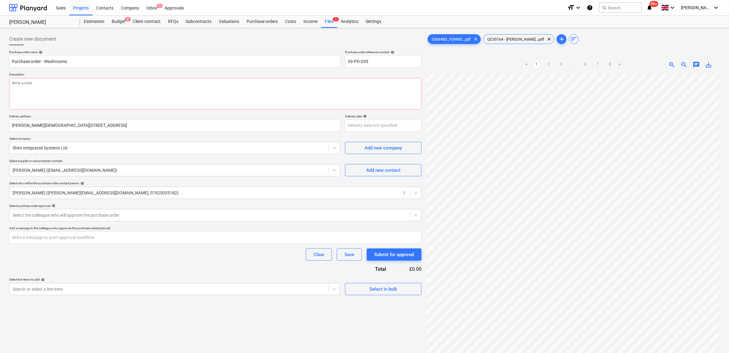
scroll to position [0, 17]
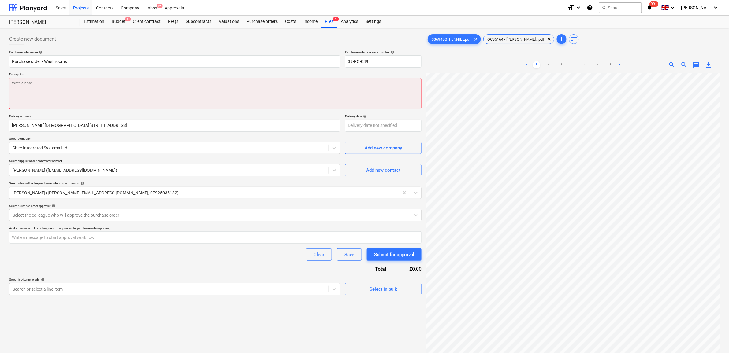
click at [67, 91] on textarea at bounding box center [215, 94] width 412 height 32
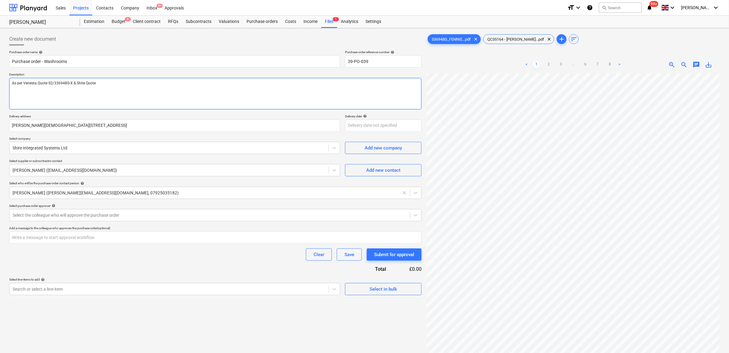
click at [84, 82] on textarea "As per Venesta Quote S2/336948G-X & Shite Quote" at bounding box center [215, 94] width 412 height 32
click at [120, 80] on textarea "As per Venesta Quote S2/336948G-X & Shire Quote" at bounding box center [215, 94] width 412 height 32
click at [509, 43] on div "QC35164 - [PERSON_NAME]...pdf clear" at bounding box center [518, 39] width 71 height 10
click at [129, 84] on textarea "As per Venesta Quote S2/336948G-X & Shire Quote" at bounding box center [215, 94] width 412 height 32
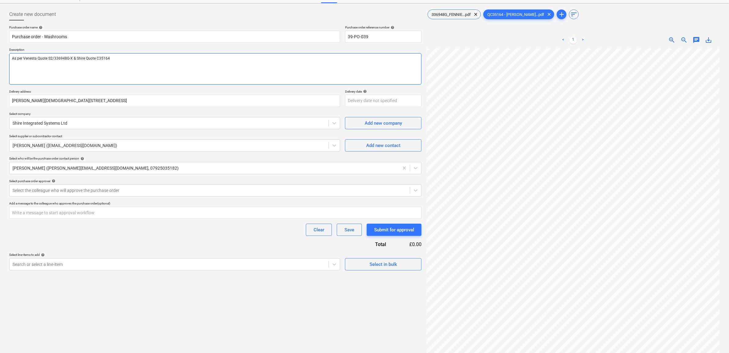
scroll to position [38, 0]
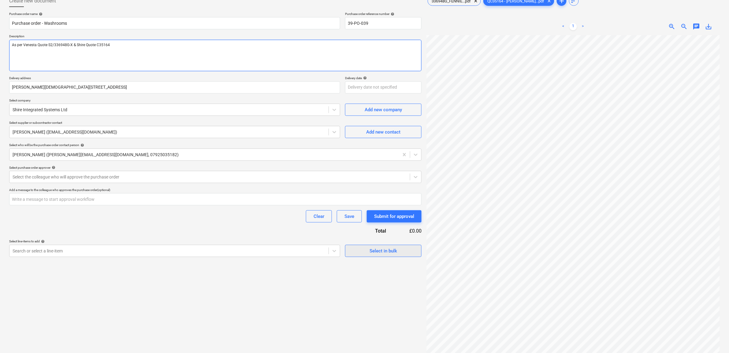
type textarea "As per Venesta Quote S2/336948G-X & Shire Quote C35164"
click at [264, 253] on div at bounding box center [169, 251] width 313 height 6
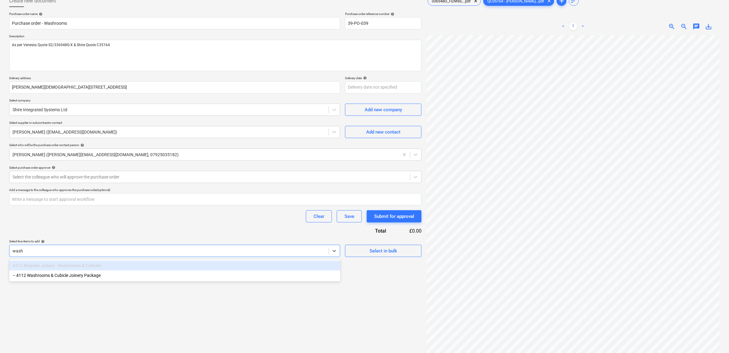
type input "washr"
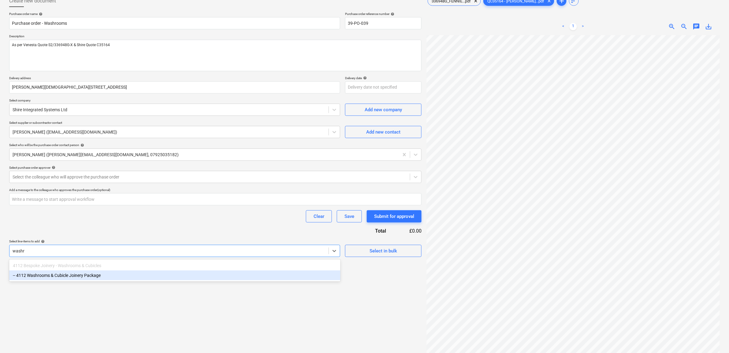
click at [238, 279] on div "-- 4112 Washrooms & Cubicle Joinery Package" at bounding box center [174, 276] width 331 height 10
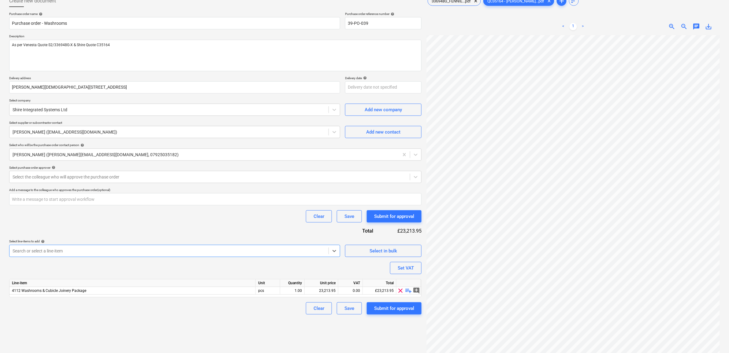
click at [216, 234] on div "Purchase order name help Purchase order - Washrooms Purchase order reference nu…" at bounding box center [215, 163] width 412 height 303
click at [331, 291] on div "23,213.95" at bounding box center [321, 291] width 28 height 8
type input "20938"
click at [285, 332] on div "Create new document Purchase order name help Purchase order - Washrooms Purchas…" at bounding box center [215, 183] width 417 height 382
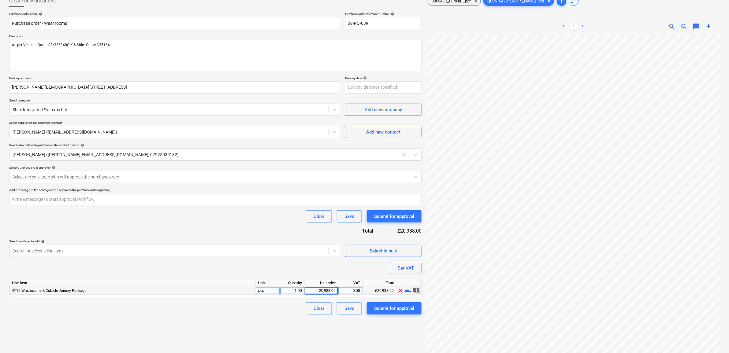
click at [355, 293] on div "0.00" at bounding box center [350, 291] width 19 height 8
type input "20"
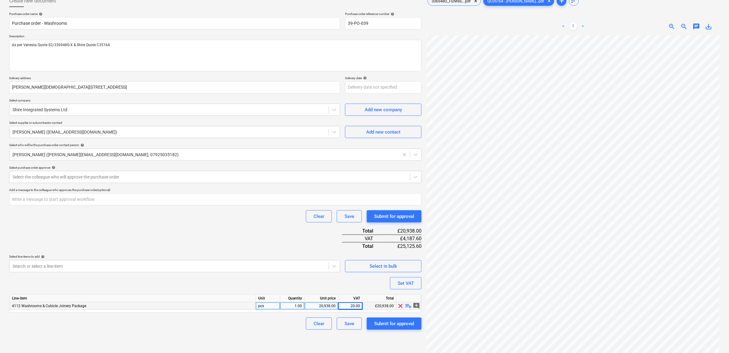
click at [281, 325] on div "Create new document Purchase order name help Purchase order - Washrooms Purchas…" at bounding box center [215, 183] width 417 height 382
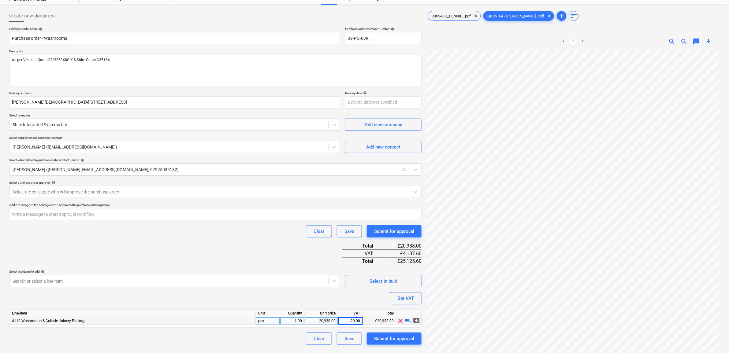
scroll to position [23, 0]
click at [159, 192] on div at bounding box center [210, 192] width 394 height 6
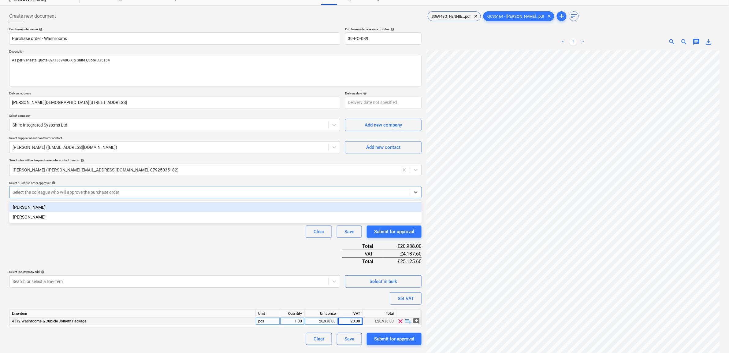
click at [140, 207] on div "[PERSON_NAME]" at bounding box center [215, 208] width 413 height 10
click at [144, 241] on div "Purchase order name help Purchase order - Washrooms Purchase order reference nu…" at bounding box center [215, 186] width 412 height 318
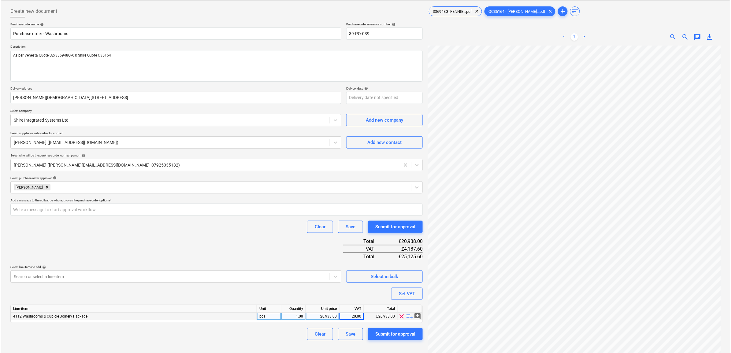
scroll to position [61, 0]
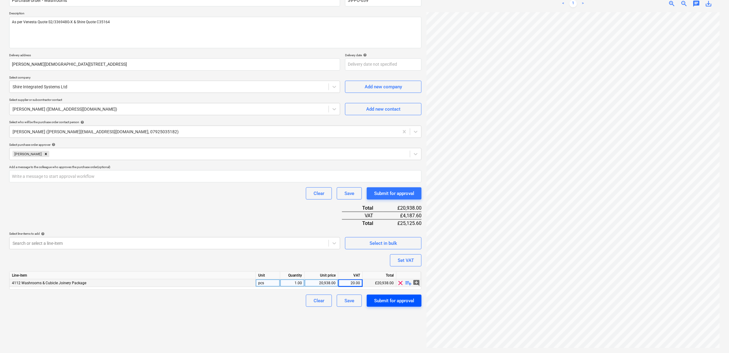
click at [395, 302] on div "Submit for approval" at bounding box center [394, 301] width 40 height 8
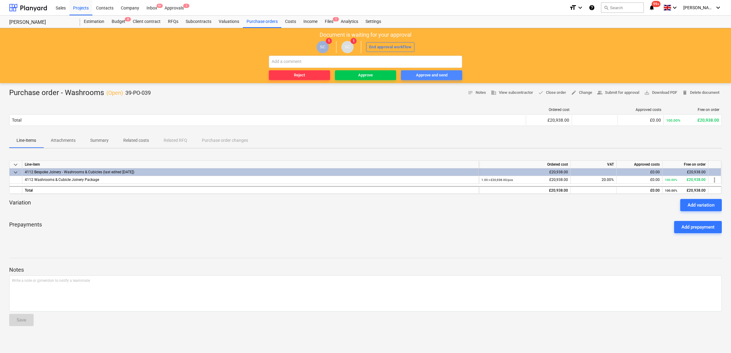
click at [449, 75] on span "Approve and send" at bounding box center [432, 75] width 56 height 7
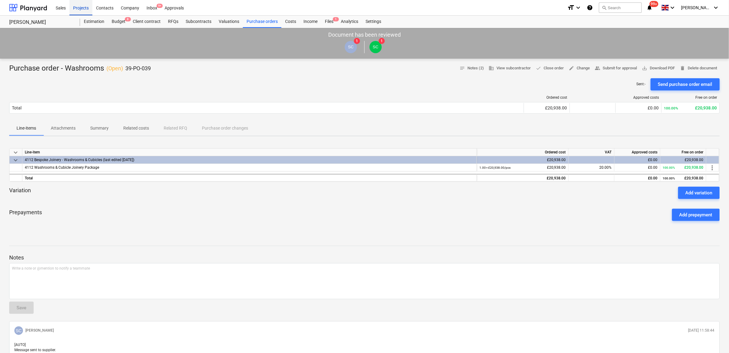
click at [82, 7] on div "Projects" at bounding box center [80, 8] width 23 height 16
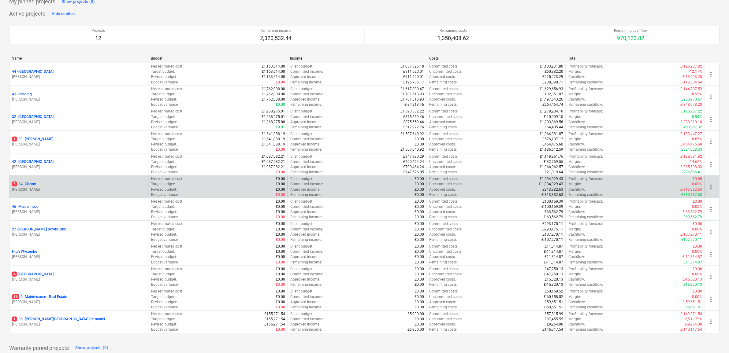
scroll to position [38, 0]
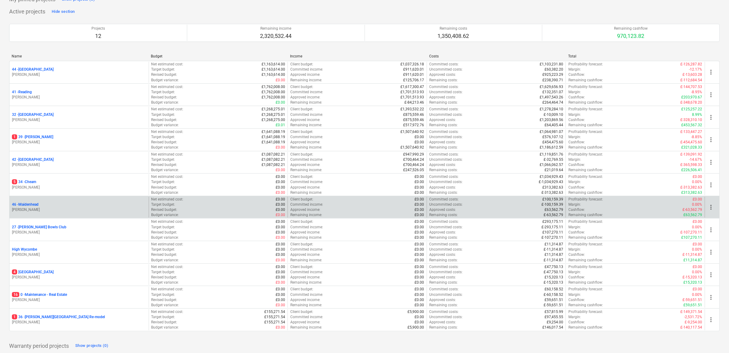
click at [37, 204] on p "46 - [GEOGRAPHIC_DATA]" at bounding box center [25, 204] width 27 height 5
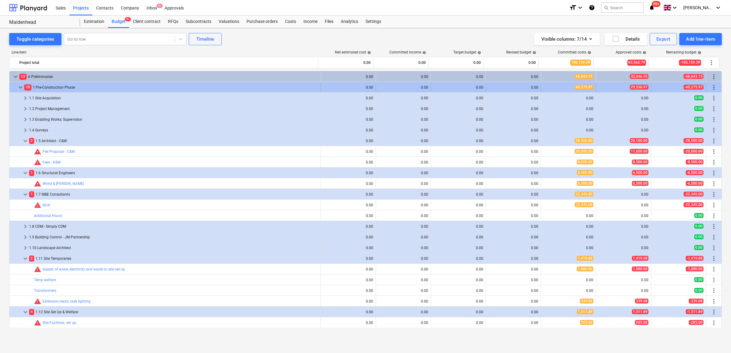
click at [22, 87] on span "keyboard_arrow_down" at bounding box center [20, 87] width 7 height 7
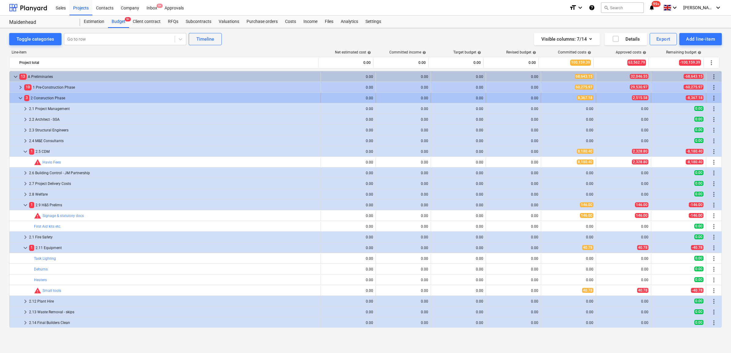
click at [21, 97] on span "keyboard_arrow_down" at bounding box center [20, 98] width 7 height 7
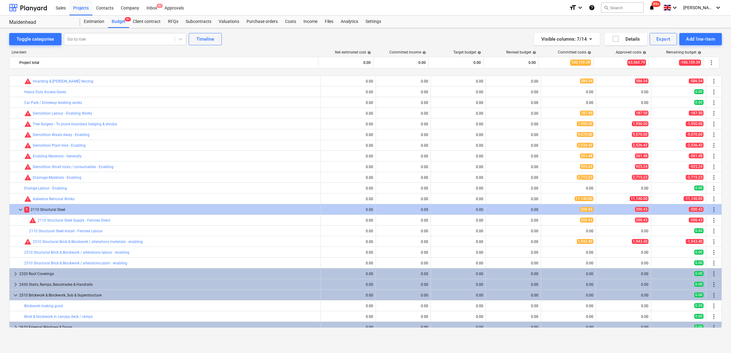
scroll to position [76, 0]
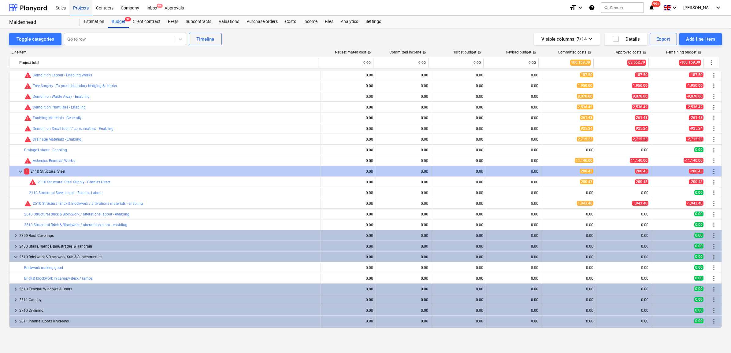
click at [80, 5] on div "Projects" at bounding box center [80, 8] width 23 height 16
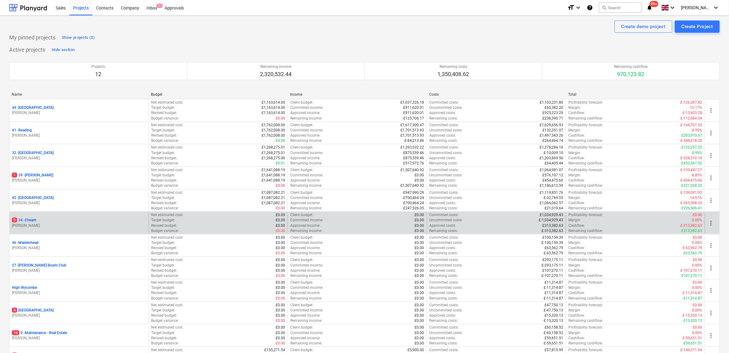
click at [35, 222] on p "5 34 - Cheam" at bounding box center [24, 220] width 24 height 5
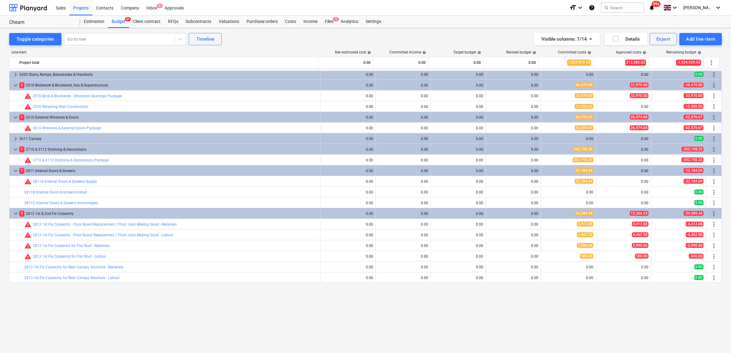
scroll to position [202, 0]
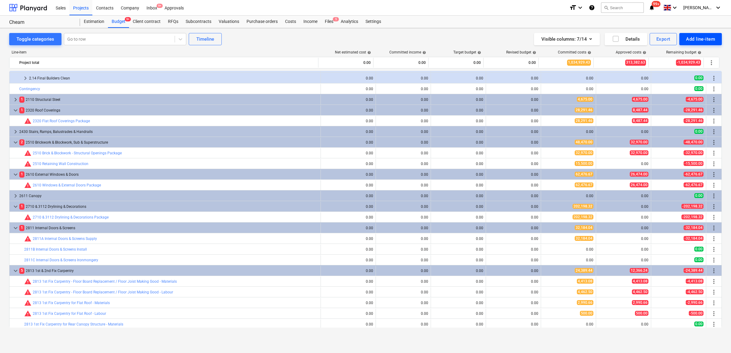
click at [697, 38] on div "Add line-item" at bounding box center [700, 39] width 29 height 8
click at [669, 63] on div "Add custom" at bounding box center [690, 65] width 64 height 11
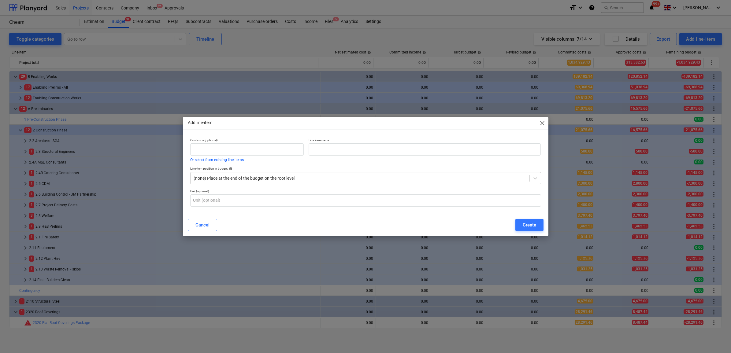
scroll to position [202, 0]
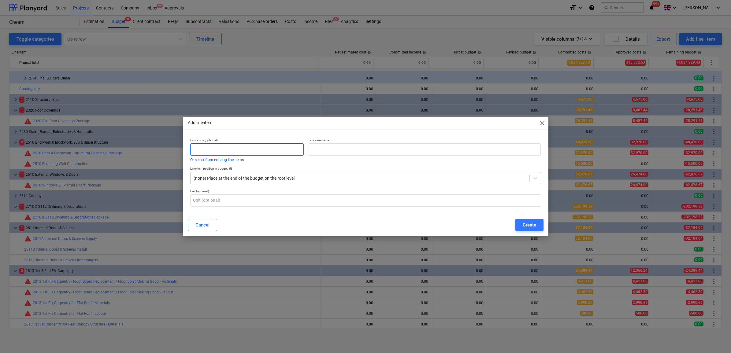
click at [233, 151] on input "text" at bounding box center [247, 150] width 114 height 12
type input "2350"
click at [343, 152] on input "text" at bounding box center [425, 150] width 232 height 12
type input "Structural Glazing"
click at [522, 226] on button "Create" at bounding box center [530, 225] width 28 height 12
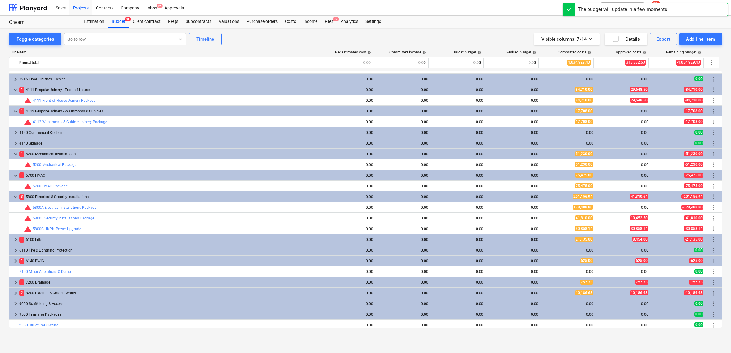
scroll to position [557, 0]
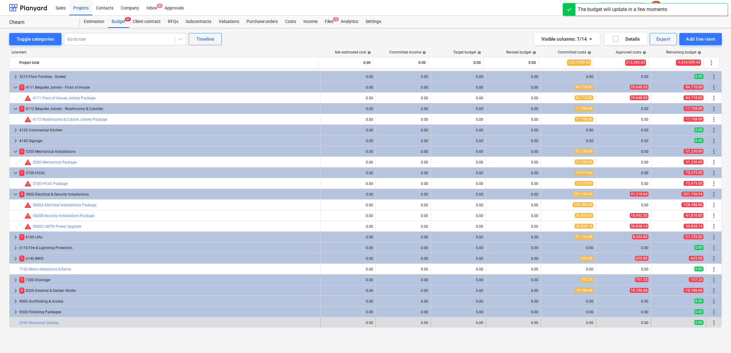
click at [713, 325] on span "more_vert" at bounding box center [714, 322] width 7 height 7
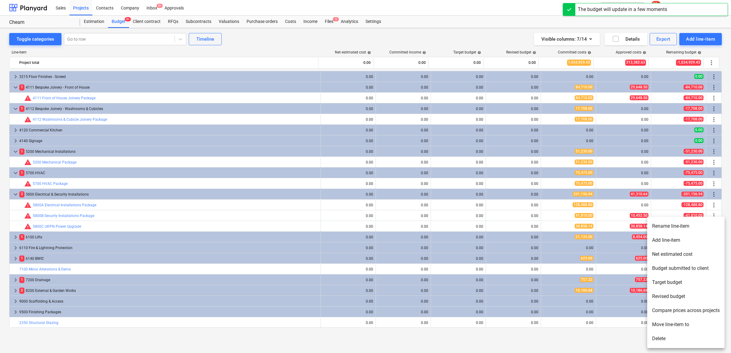
click at [687, 241] on li "Add line-item" at bounding box center [685, 240] width 77 height 14
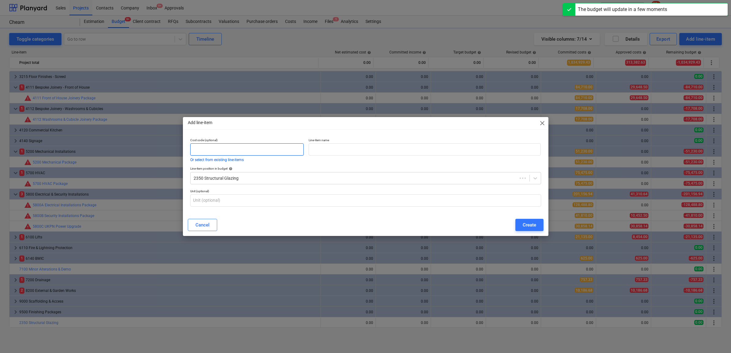
click at [261, 143] on p "Cost code (optional)" at bounding box center [247, 140] width 114 height 5
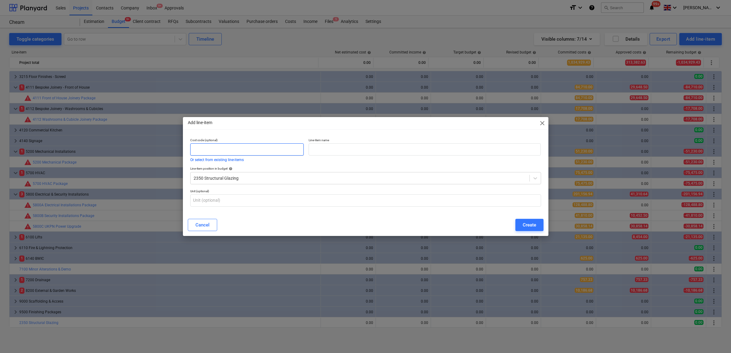
click at [270, 150] on input "text" at bounding box center [247, 150] width 114 height 12
type input "2350"
click at [343, 150] on input "text" at bounding box center [425, 150] width 232 height 12
type input "Structural Glazing - Rooflights Package"
click at [398, 211] on div "Cost code (optional) 2350 Or select from existing line-items Line-item name Str…" at bounding box center [366, 175] width 366 height 78
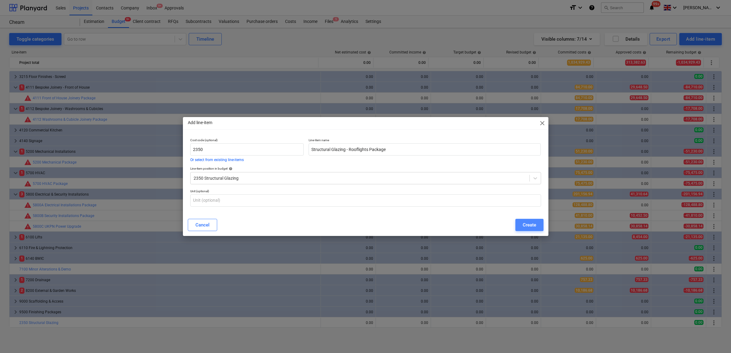
click at [528, 229] on div "Create" at bounding box center [529, 225] width 13 height 8
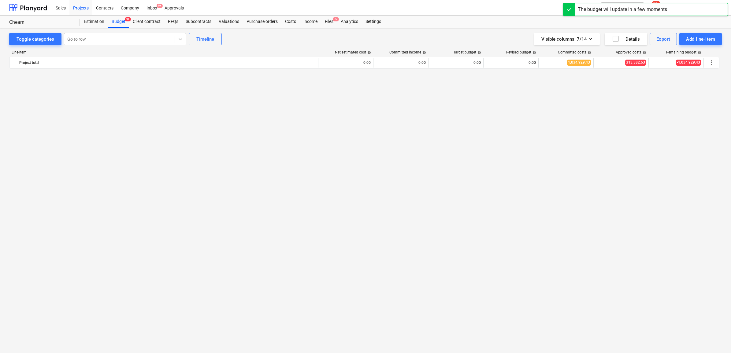
scroll to position [557, 0]
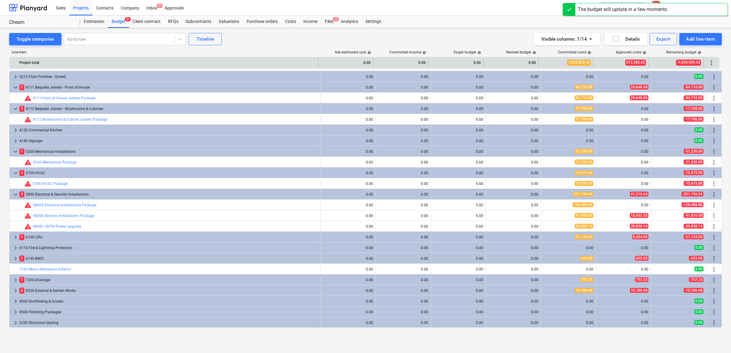
click at [708, 62] on span "more_vert" at bounding box center [711, 62] width 7 height 7
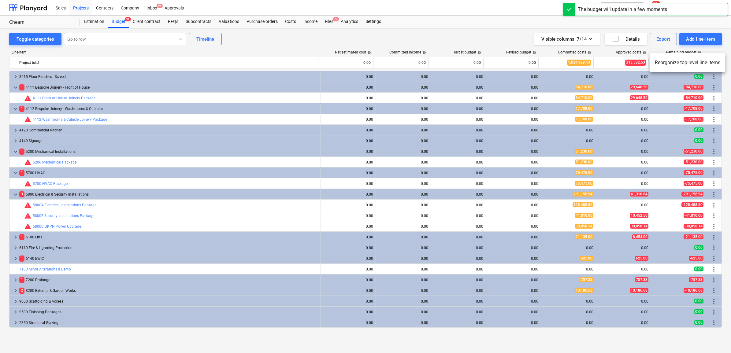
drag, startPoint x: 692, startPoint y: 65, endPoint x: 687, endPoint y: 67, distance: 5.2
click at [692, 65] on li "Reorganize top-level line-items" at bounding box center [687, 63] width 75 height 14
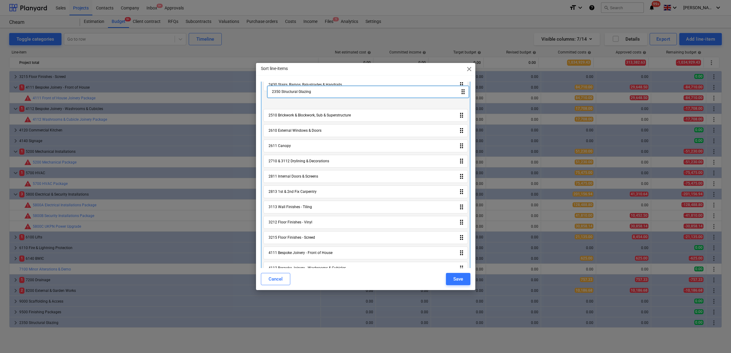
scroll to position [0, 0]
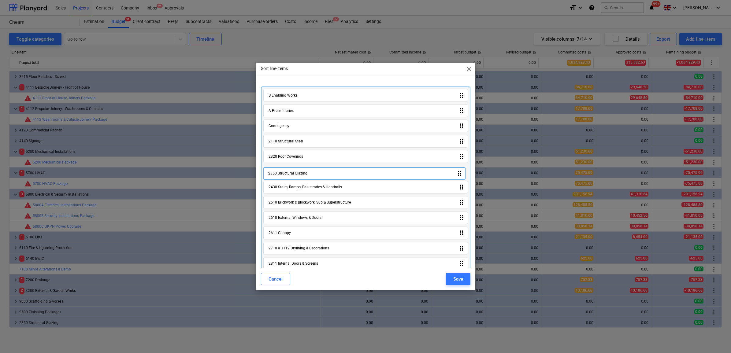
drag, startPoint x: 308, startPoint y: 260, endPoint x: 308, endPoint y: 175, distance: 85.4
click at [308, 175] on div "B Enabling Works drag_indicator A Preliminaries drag_indicator Contingency drag…" at bounding box center [366, 326] width 210 height 479
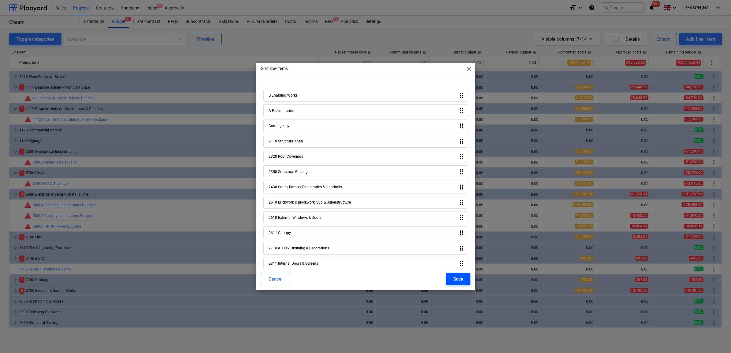
click at [462, 283] on div "Save" at bounding box center [458, 279] width 10 height 8
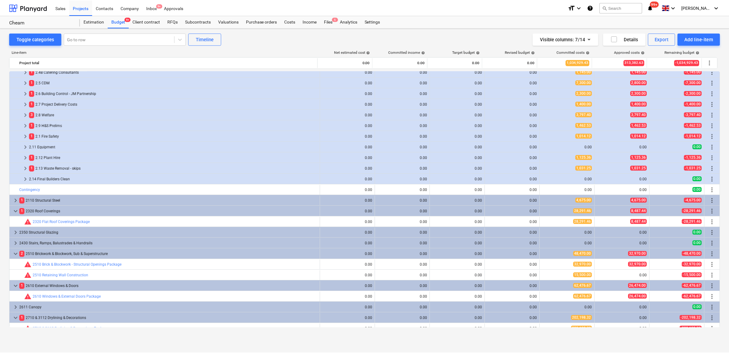
scroll to position [98, 0]
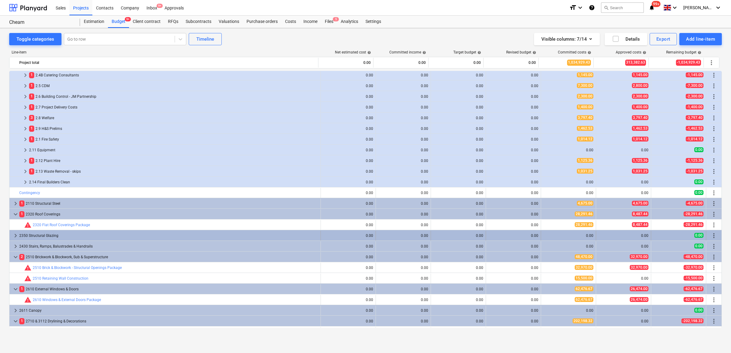
click at [42, 239] on div "2350 Structural Glazing" at bounding box center [168, 236] width 299 height 10
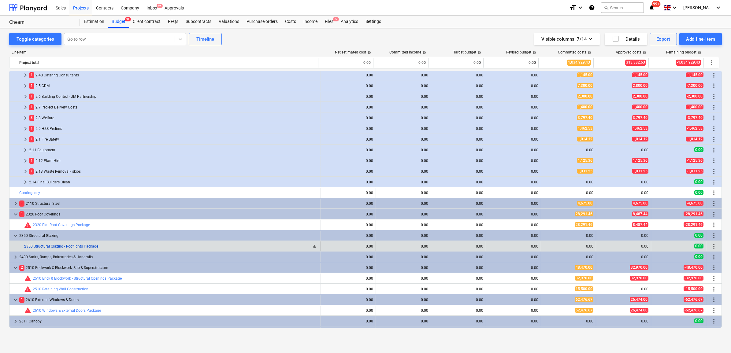
click at [82, 247] on link "2350 Structural Glazing - Rooflights Package" at bounding box center [61, 246] width 74 height 4
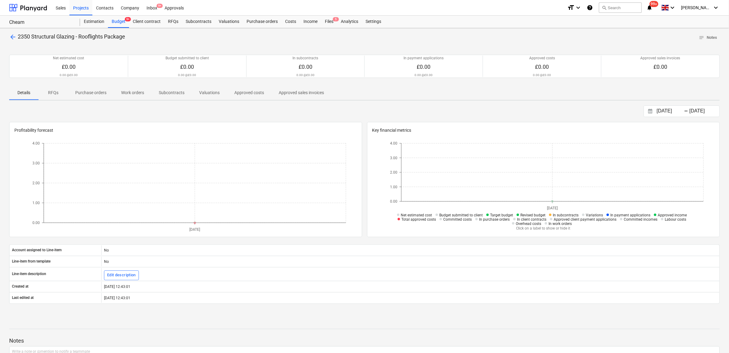
click at [86, 91] on p "Purchase orders" at bounding box center [90, 93] width 31 height 6
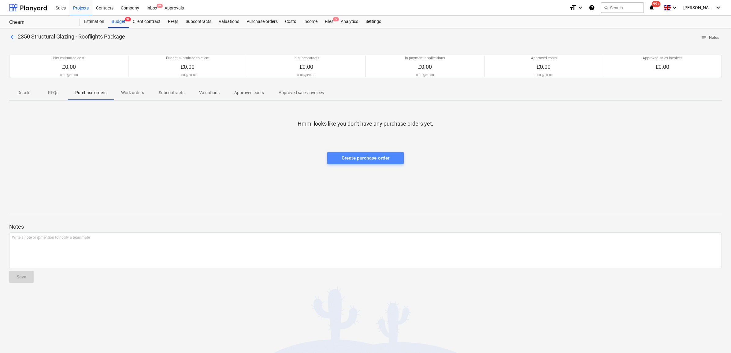
click at [364, 160] on div "Create purchase order" at bounding box center [366, 158] width 48 height 8
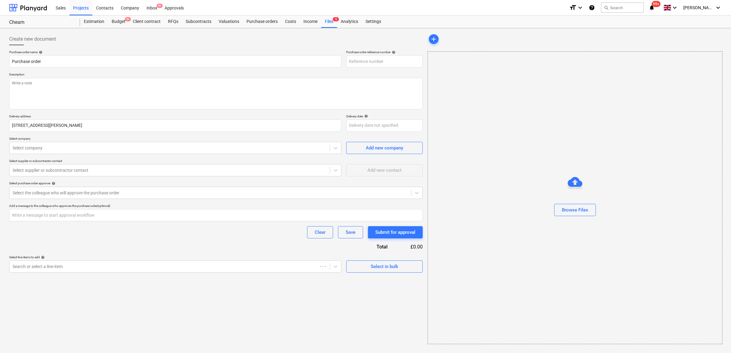
type input "34-PO-020"
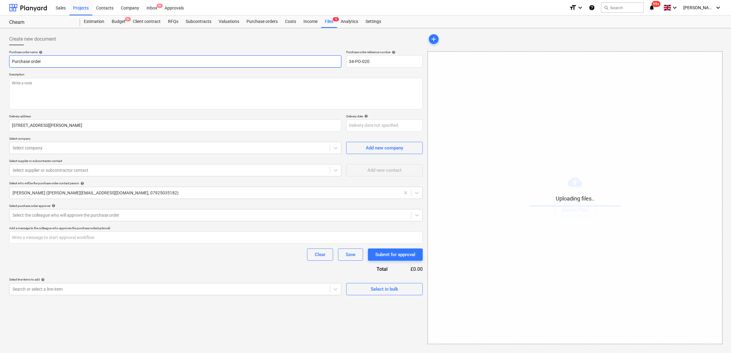
click at [100, 61] on input "Purchase order" at bounding box center [175, 61] width 332 height 12
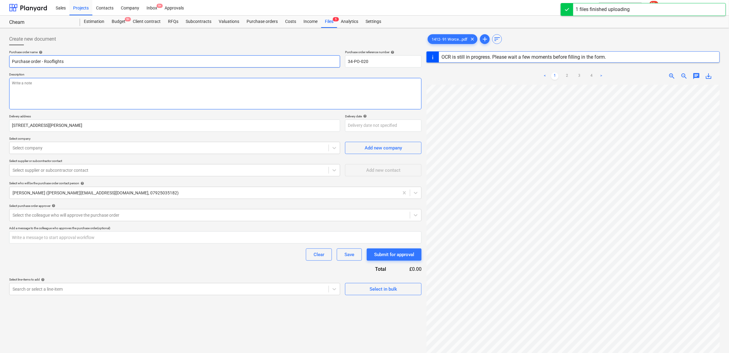
type input "Purchase order - Rooflights"
click at [129, 89] on textarea at bounding box center [215, 94] width 412 height 32
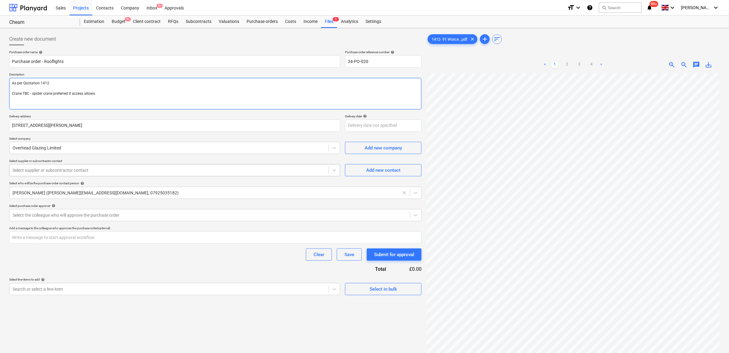
type textarea "As per Quotation 1412 Crane TBC - spider crane preferred if access allows."
click at [123, 171] on div at bounding box center [169, 170] width 313 height 6
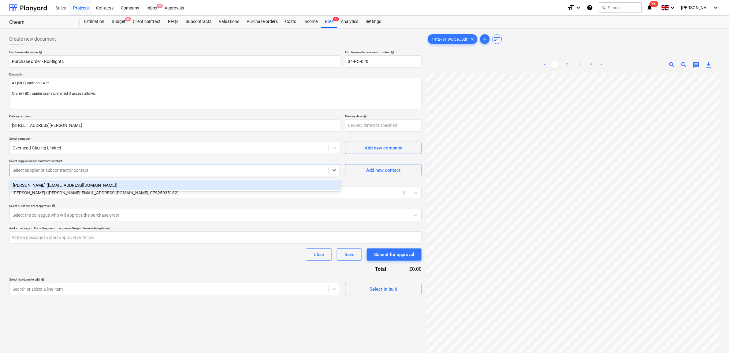
click at [120, 182] on div "[PERSON_NAME] ([EMAIL_ADDRESS][DOMAIN_NAME])" at bounding box center [174, 186] width 331 height 10
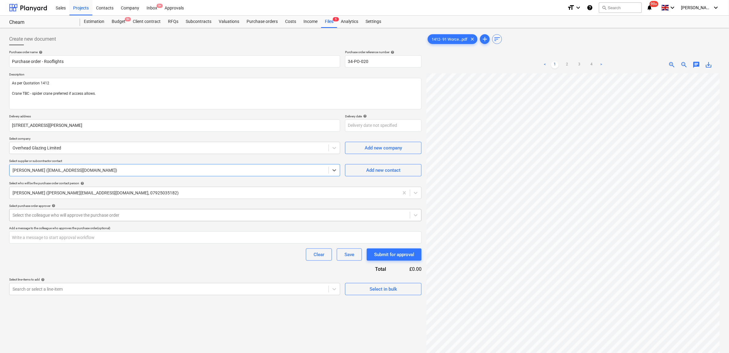
click at [113, 214] on div at bounding box center [210, 215] width 394 height 6
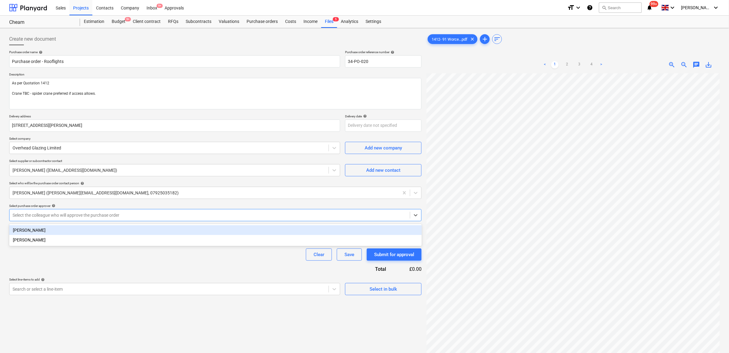
click at [112, 227] on div "[PERSON_NAME]" at bounding box center [215, 231] width 413 height 10
click at [116, 263] on div "Purchase order name help Purchase order - Rooflights Purchase order reference n…" at bounding box center [215, 172] width 412 height 245
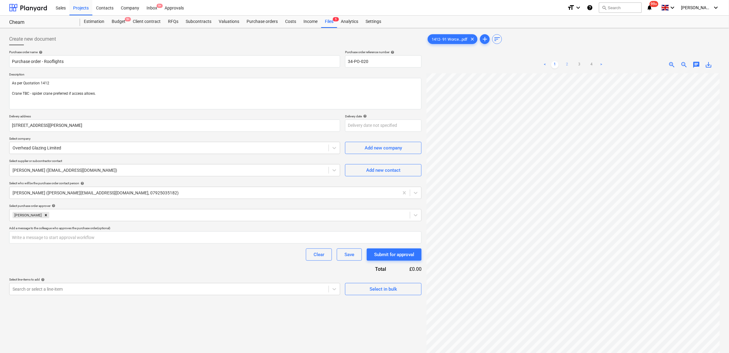
click at [568, 64] on link "2" at bounding box center [567, 64] width 7 height 7
click at [582, 62] on link "3" at bounding box center [579, 64] width 7 height 7
click at [591, 65] on link "4" at bounding box center [591, 64] width 7 height 7
click at [578, 63] on link "3" at bounding box center [579, 64] width 7 height 7
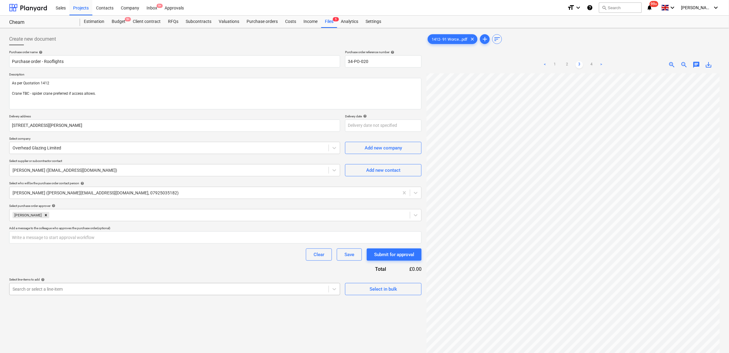
click at [201, 293] on body "Sales Projects Contacts Company Inbox 9+ Approvals format_size keyboard_arrow_d…" at bounding box center [364, 176] width 729 height 353
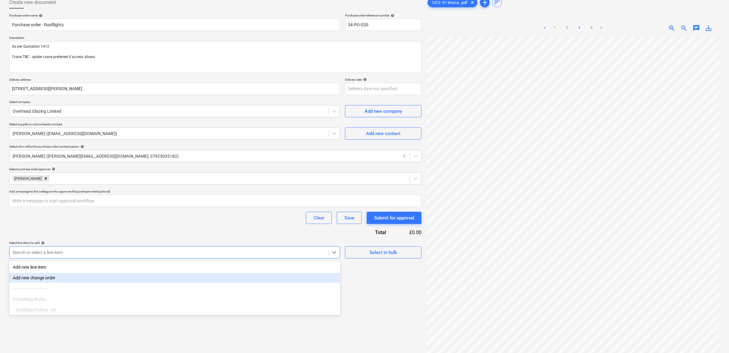
scroll to position [40, 0]
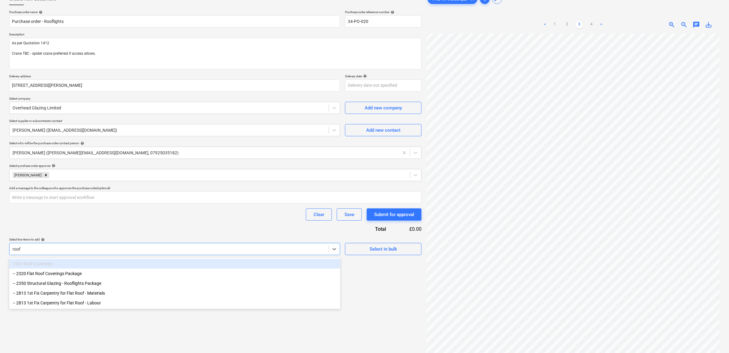
type input "roofl"
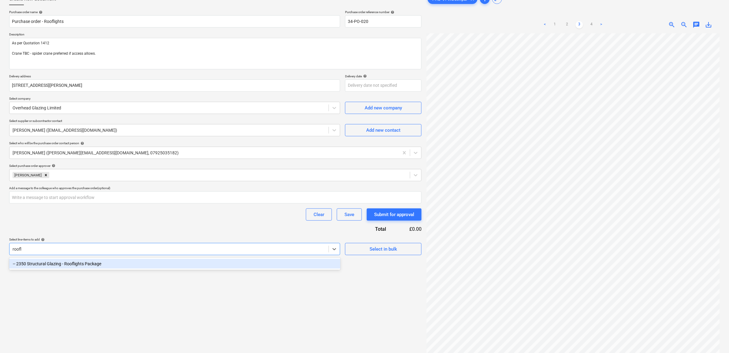
click at [170, 266] on div "-- 2350 Structural Glazing - Rooflights Package" at bounding box center [174, 264] width 331 height 10
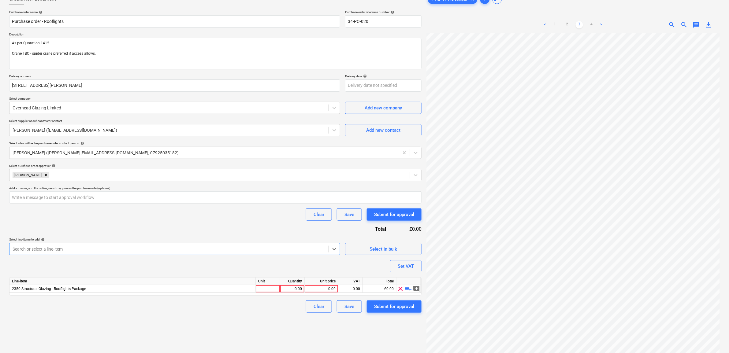
click at [176, 232] on div "Purchase order name help Purchase order - Rooflights Purchase order reference n…" at bounding box center [215, 161] width 412 height 303
click at [331, 291] on div "0.00" at bounding box center [321, 289] width 28 height 8
type input "15110"
click at [285, 320] on div "Create new document Purchase order name help Purchase order - Rooflights Purcha…" at bounding box center [215, 182] width 417 height 382
click at [348, 290] on div "0.00" at bounding box center [350, 289] width 19 height 8
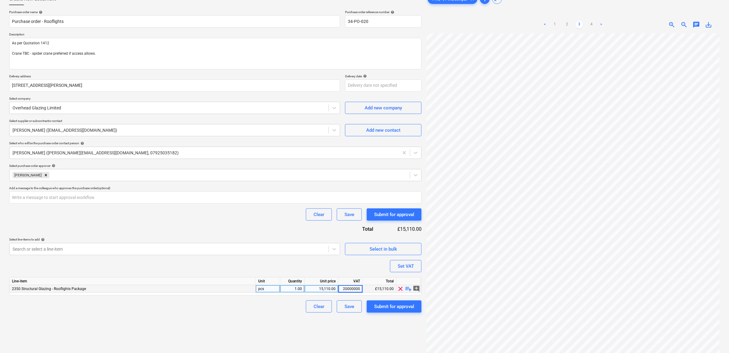
type input "200000000"
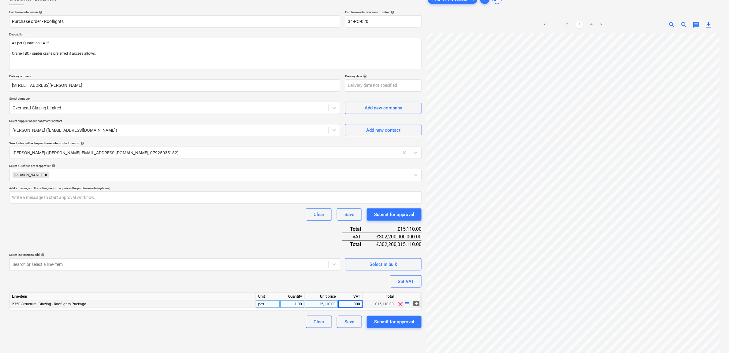
click at [245, 316] on div "Create new document Purchase order name help Purchase order - Rooflights Purcha…" at bounding box center [215, 182] width 417 height 382
type input "0"
type input "20"
click at [295, 324] on div "Clear Save Submit for approval" at bounding box center [215, 322] width 412 height 12
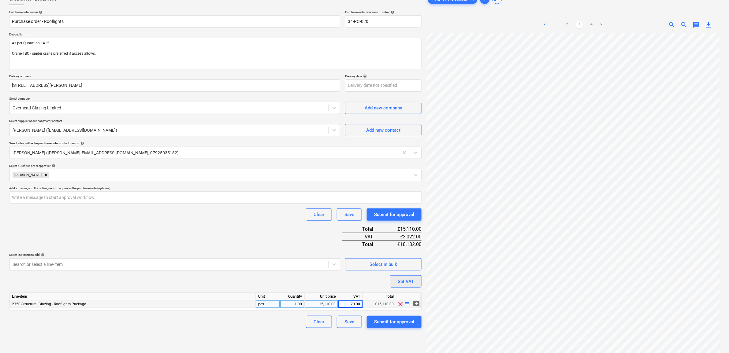
scroll to position [92, 37]
click at [567, 24] on link "2" at bounding box center [567, 24] width 7 height 7
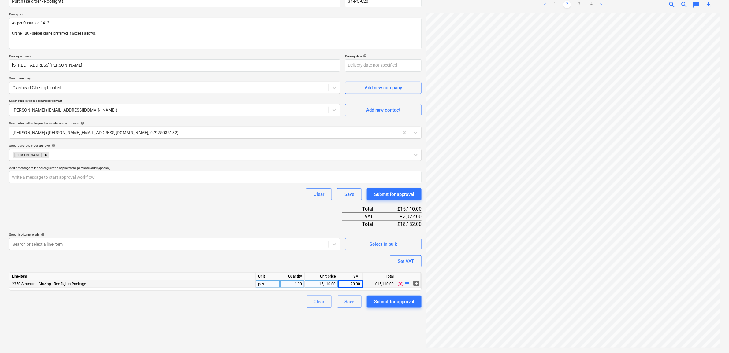
scroll to position [61, 0]
click at [290, 330] on div "Create new document Purchase order name help Purchase order - Rooflights Purcha…" at bounding box center [215, 160] width 417 height 382
click at [385, 302] on div "Submit for approval" at bounding box center [394, 301] width 40 height 8
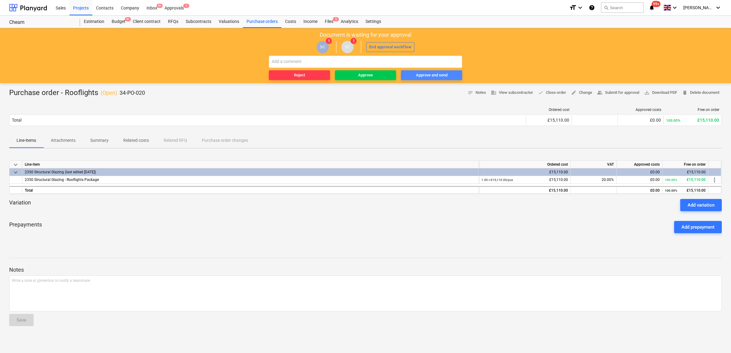
click at [435, 72] on div "Approve and send" at bounding box center [432, 75] width 32 height 7
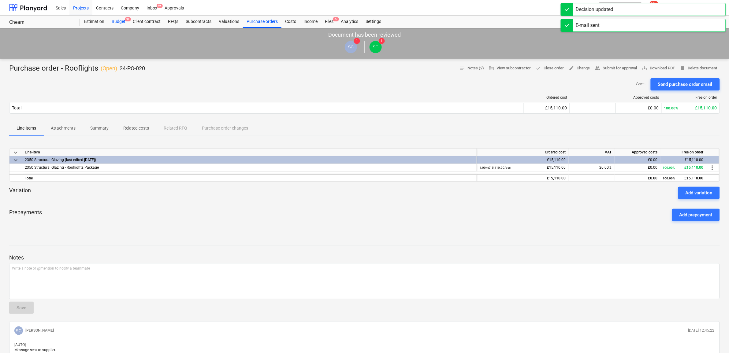
click at [126, 19] on span "9+" at bounding box center [128, 19] width 6 height 4
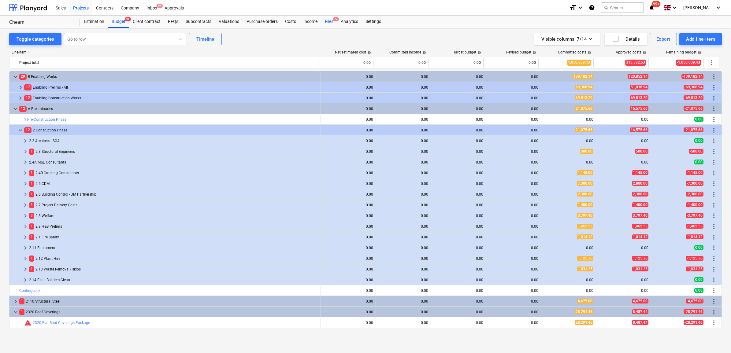
click at [328, 22] on div "Files 5" at bounding box center [329, 22] width 16 height 12
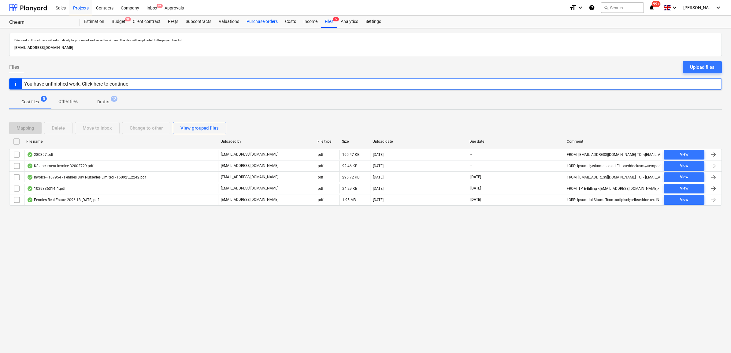
click at [259, 21] on div "Purchase orders" at bounding box center [262, 22] width 39 height 12
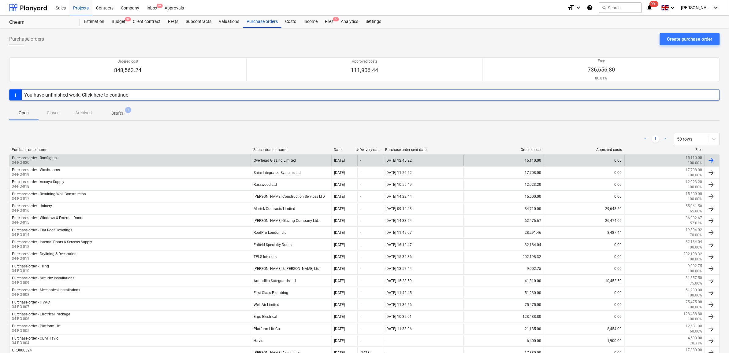
click at [279, 163] on div "Overhead Glazing Limited" at bounding box center [291, 160] width 80 height 10
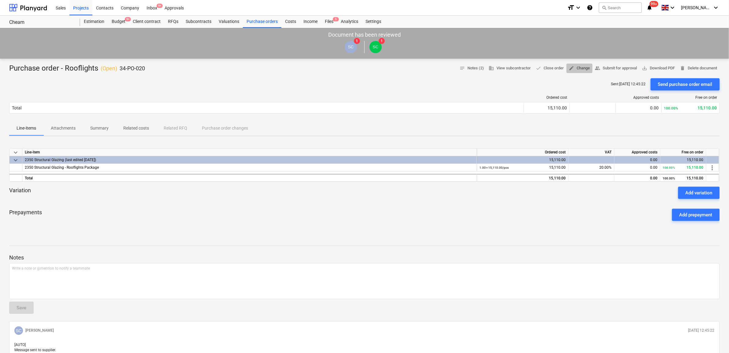
click at [576, 66] on span "edit Change" at bounding box center [579, 68] width 21 height 7
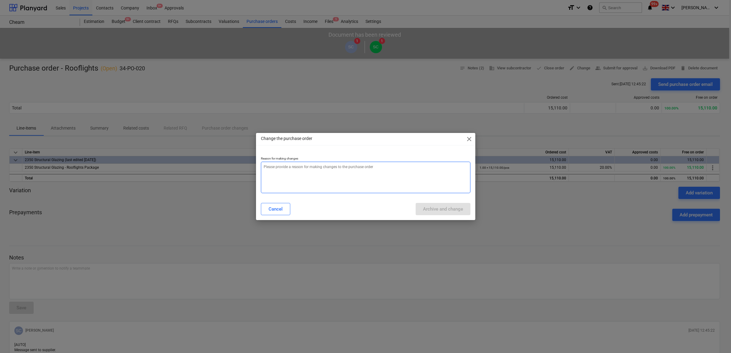
click at [446, 166] on textarea at bounding box center [366, 178] width 210 height 32
type textarea "."
click at [454, 211] on div "Archive and change" at bounding box center [443, 209] width 40 height 8
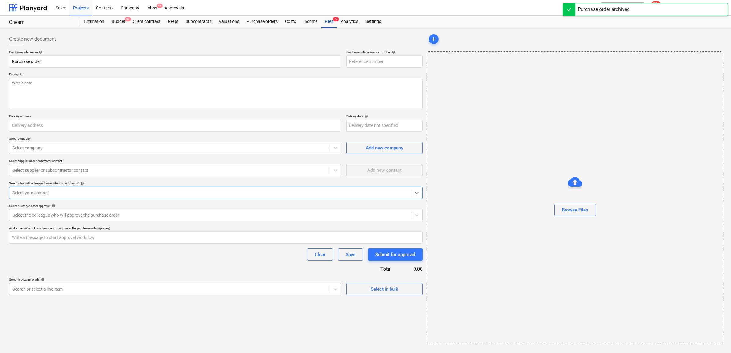
type input "Purchase order - Rooflights"
type input "34-PO-020"
type input "[STREET_ADDRESS][PERSON_NAME]"
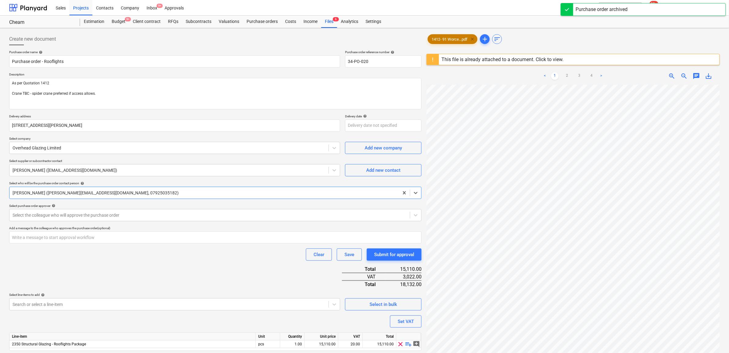
click at [473, 39] on span "clear" at bounding box center [472, 38] width 7 height 7
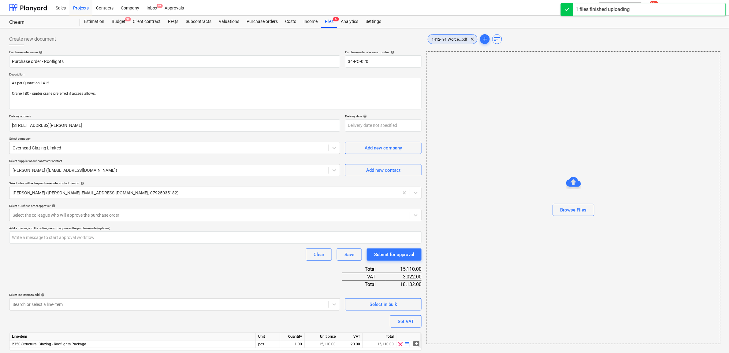
click at [459, 41] on span "1412- 91 Worce...pdf" at bounding box center [449, 39] width 43 height 5
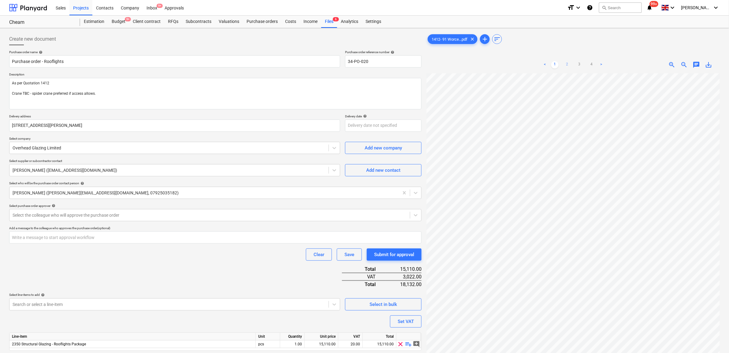
click at [568, 64] on link "2" at bounding box center [567, 64] width 7 height 7
click at [582, 65] on link "3" at bounding box center [579, 64] width 7 height 7
click at [324, 339] on div "Unit price" at bounding box center [322, 337] width 34 height 8
click at [330, 345] on div "15,110.00" at bounding box center [321, 345] width 28 height 8
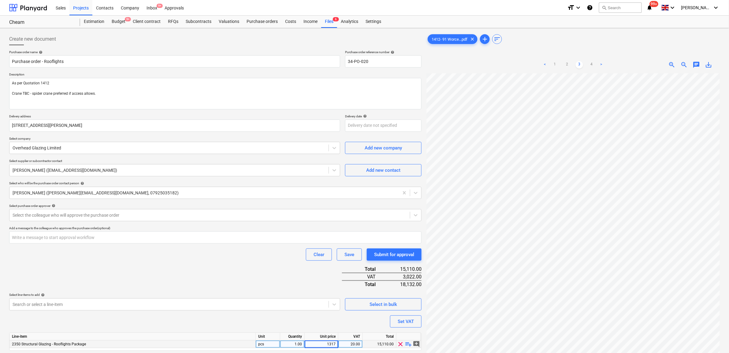
type input "13170"
click at [243, 269] on div "Purchase order name help Purchase order - Rooflights Purchase order reference n…" at bounding box center [215, 209] width 412 height 318
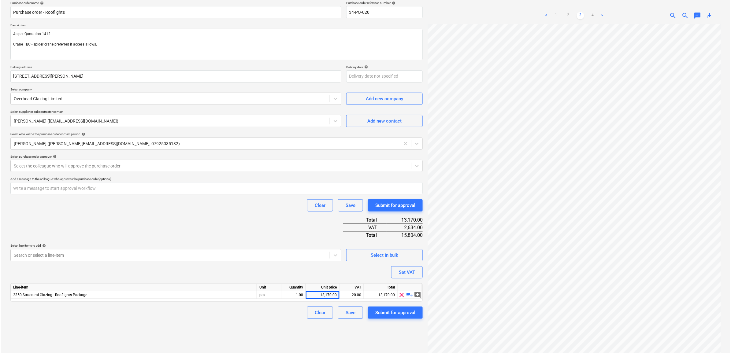
scroll to position [61, 0]
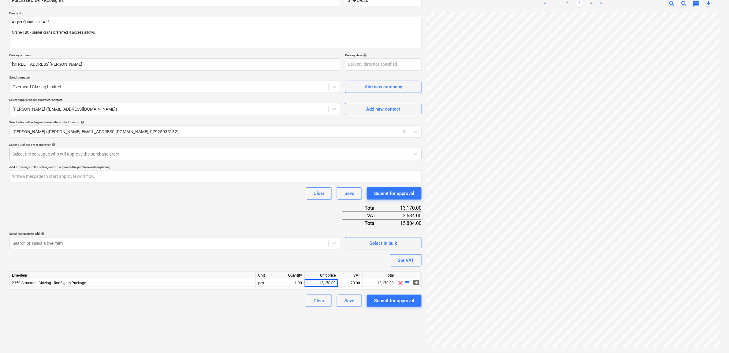
click at [175, 153] on div at bounding box center [210, 154] width 394 height 6
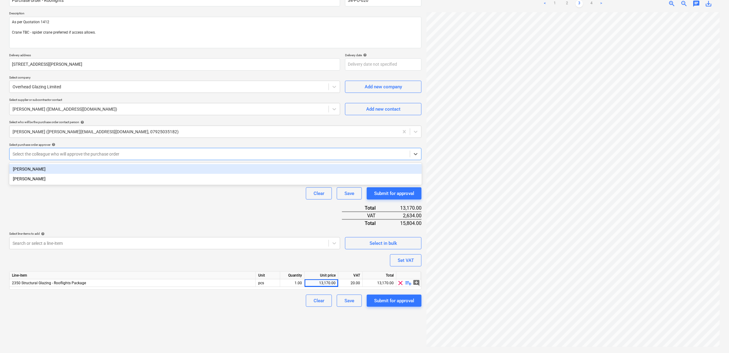
click at [145, 168] on div "[PERSON_NAME]" at bounding box center [215, 169] width 413 height 10
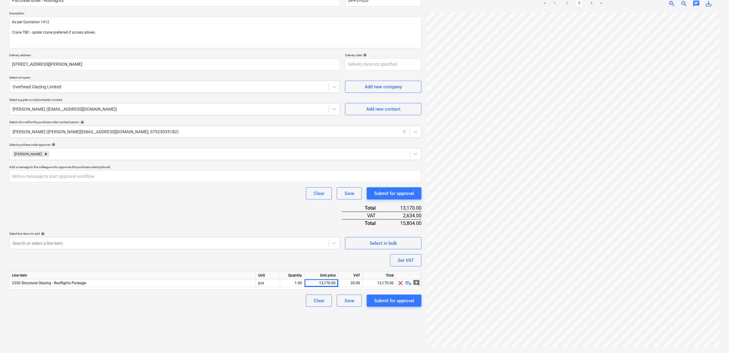
click at [134, 198] on div "Clear Save Submit for approval" at bounding box center [215, 194] width 412 height 12
click at [404, 302] on div "Submit for approval" at bounding box center [394, 301] width 40 height 8
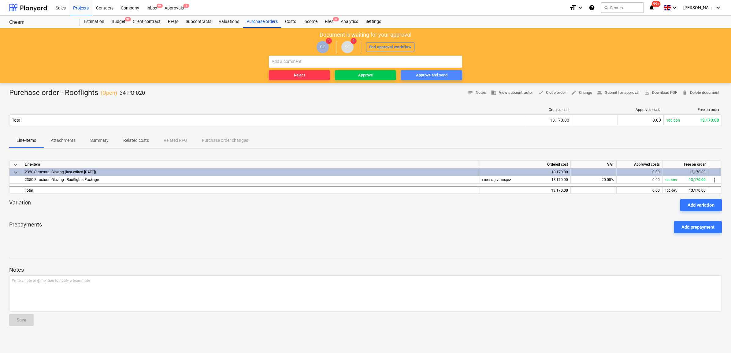
click at [435, 78] on div "Approve and send" at bounding box center [432, 75] width 32 height 7
